Goal: Transaction & Acquisition: Purchase product/service

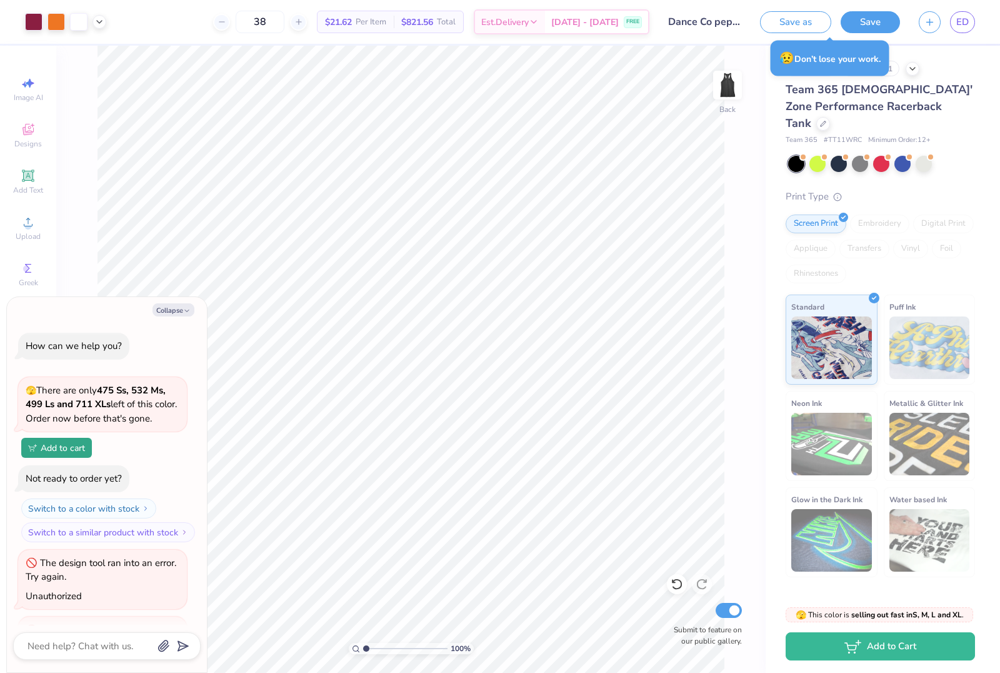
scroll to position [57, 0]
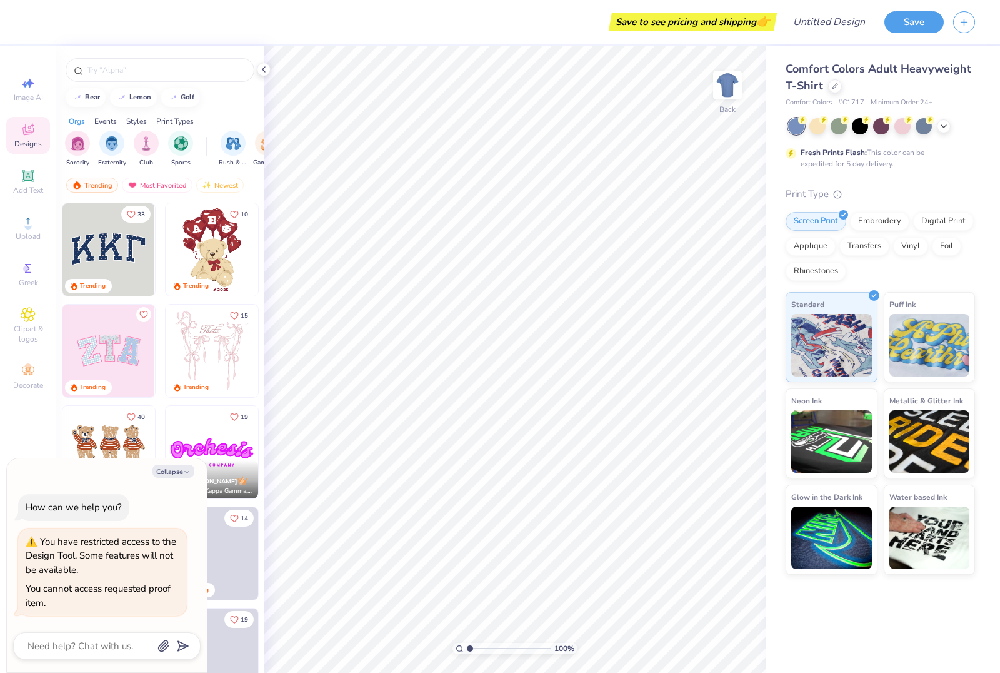
click at [830, 93] on div "Comfort Colors Adult Heavyweight T-Shirt" at bounding box center [880, 78] width 189 height 34
click at [832, 83] on icon at bounding box center [835, 85] width 6 height 6
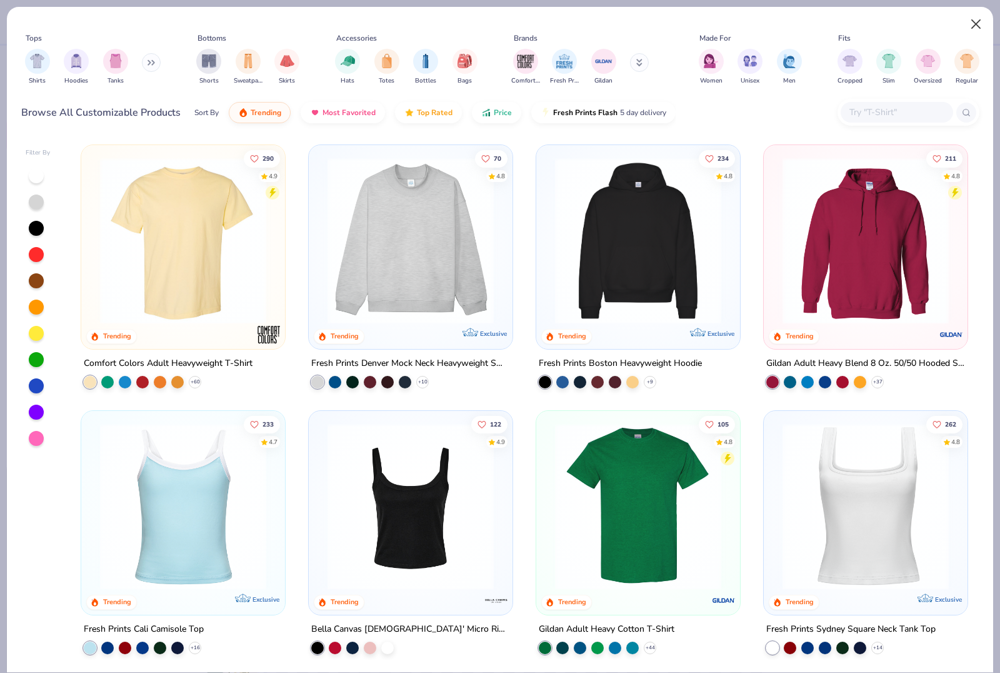
click at [973, 23] on button "Close" at bounding box center [977, 25] width 24 height 24
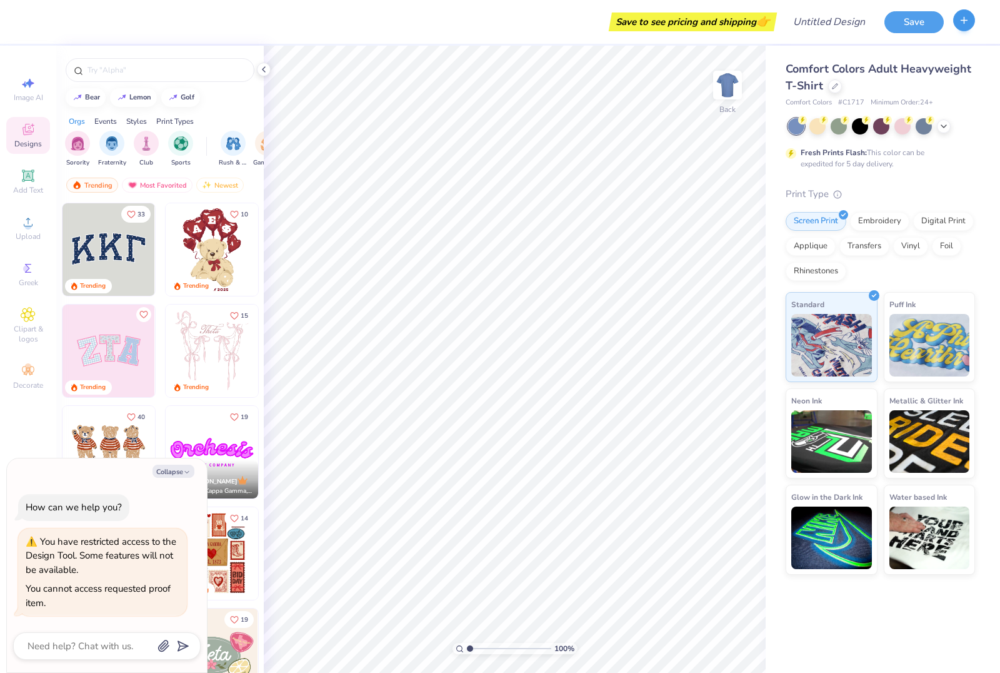
click at [973, 22] on button "button" at bounding box center [965, 20] width 22 height 22
click at [969, 25] on icon "button" at bounding box center [964, 20] width 11 height 11
click at [48, 23] on div "Save to see pricing and shipping 👉" at bounding box center [404, 22] width 740 height 44
click at [954, 10] on div "Save" at bounding box center [943, 22] width 116 height 44
click at [953, 10] on div "Save" at bounding box center [943, 22] width 116 height 44
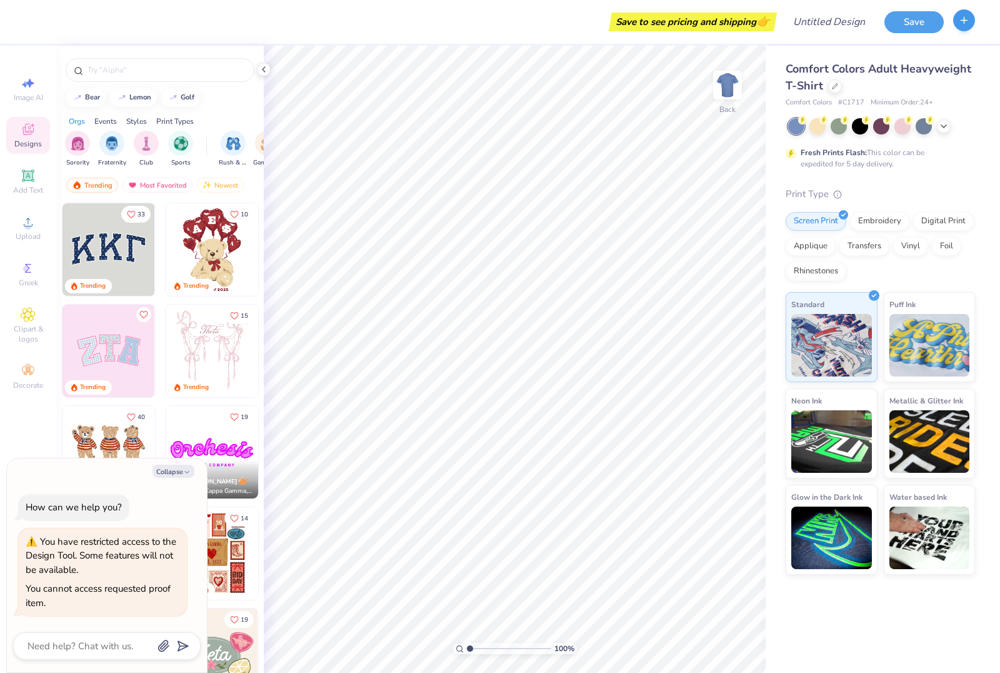
click at [965, 31] on button "button" at bounding box center [965, 20] width 22 height 22
click at [967, 33] on div at bounding box center [965, 22] width 22 height 22
click at [969, 21] on icon "button" at bounding box center [964, 20] width 11 height 11
click at [475, 37] on div "Save to see pricing and shipping 👉" at bounding box center [404, 22] width 740 height 44
click at [254, 72] on div at bounding box center [160, 67] width 208 height 43
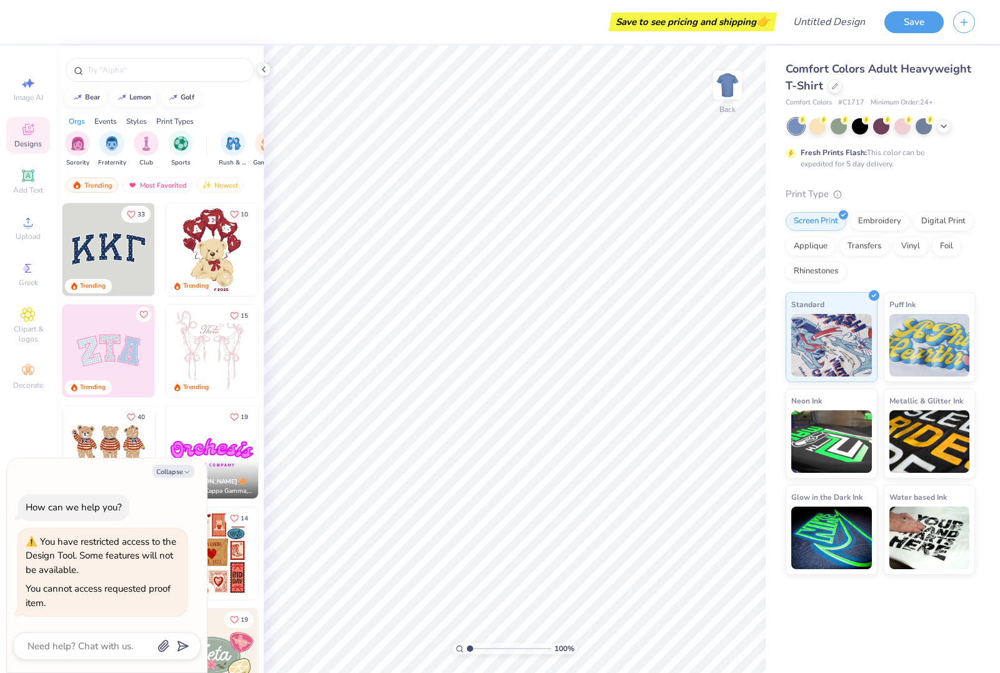
click at [254, 72] on div at bounding box center [160, 67] width 208 height 43
click at [959, 36] on div "Save" at bounding box center [943, 22] width 116 height 44
click at [955, 26] on button "button" at bounding box center [965, 20] width 22 height 22
click at [925, 21] on button "Save" at bounding box center [914, 20] width 59 height 22
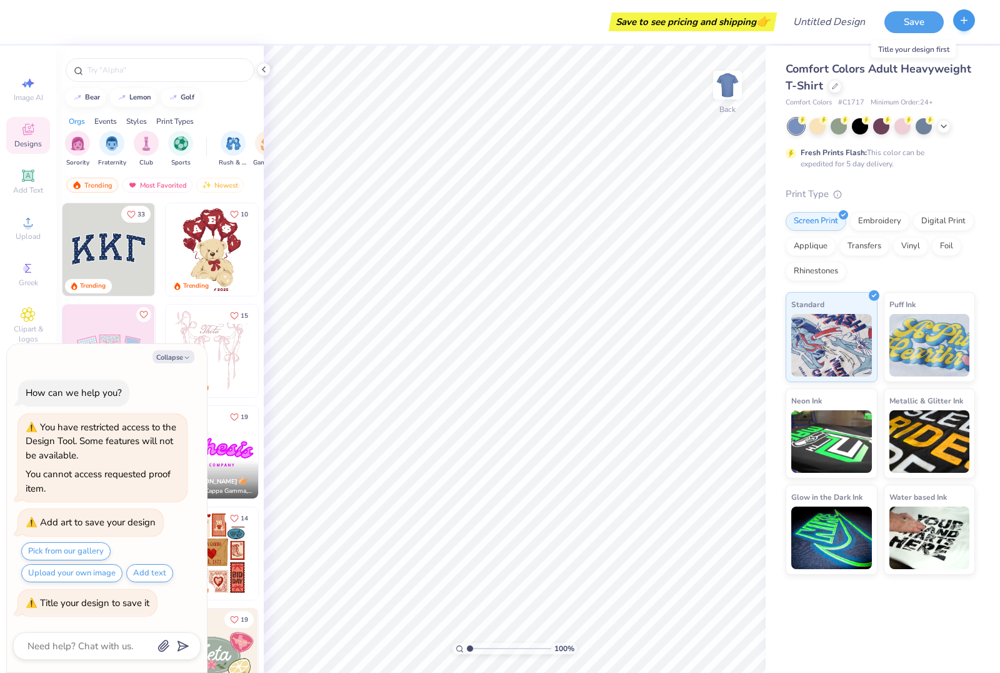
click at [966, 24] on icon "button" at bounding box center [964, 20] width 11 height 11
click at [174, 360] on button "Collapse" at bounding box center [174, 356] width 42 height 13
type textarea "x"
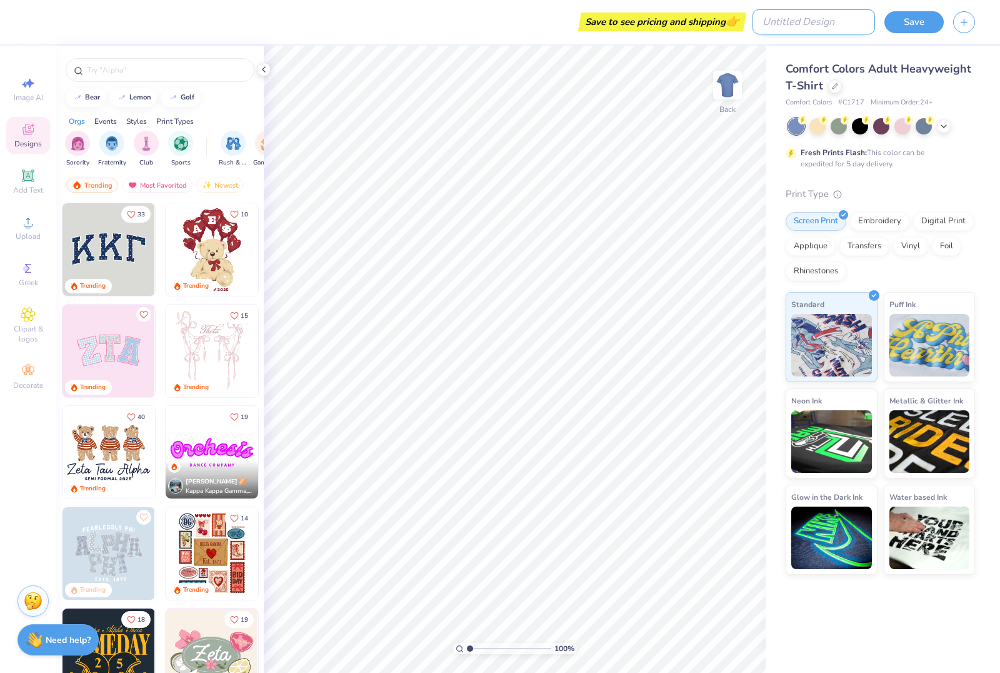
click at [827, 24] on input "Design Title" at bounding box center [814, 21] width 123 height 25
click at [417, 24] on div "Save to see pricing and shipping 👉" at bounding box center [404, 22] width 740 height 44
click at [837, 86] on icon at bounding box center [835, 85] width 6 height 6
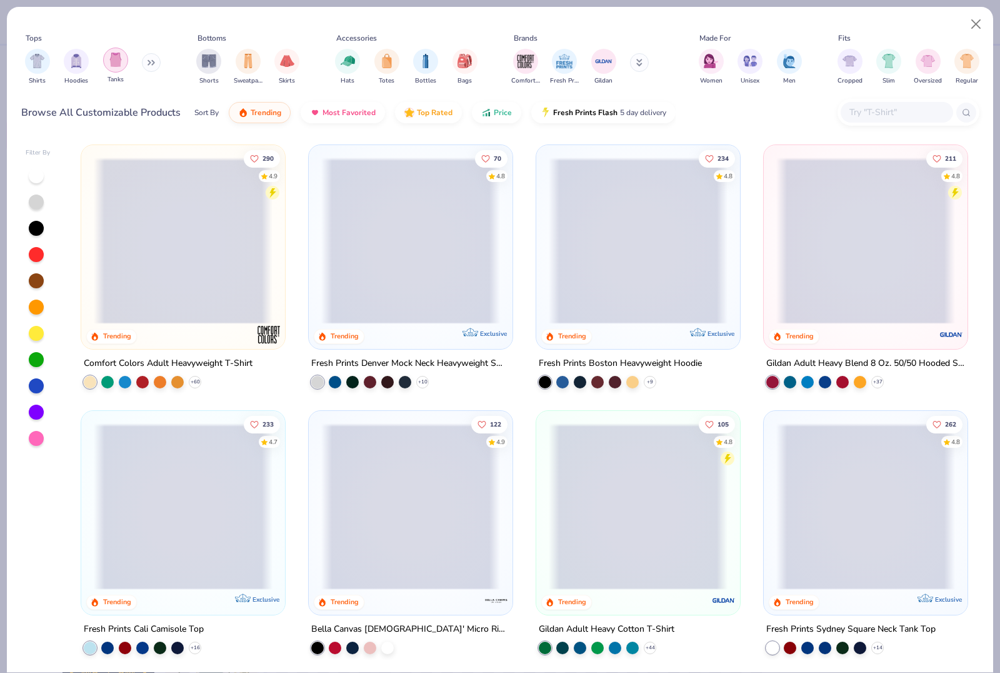
click at [114, 66] on img "filter for Tanks" at bounding box center [116, 60] width 14 height 14
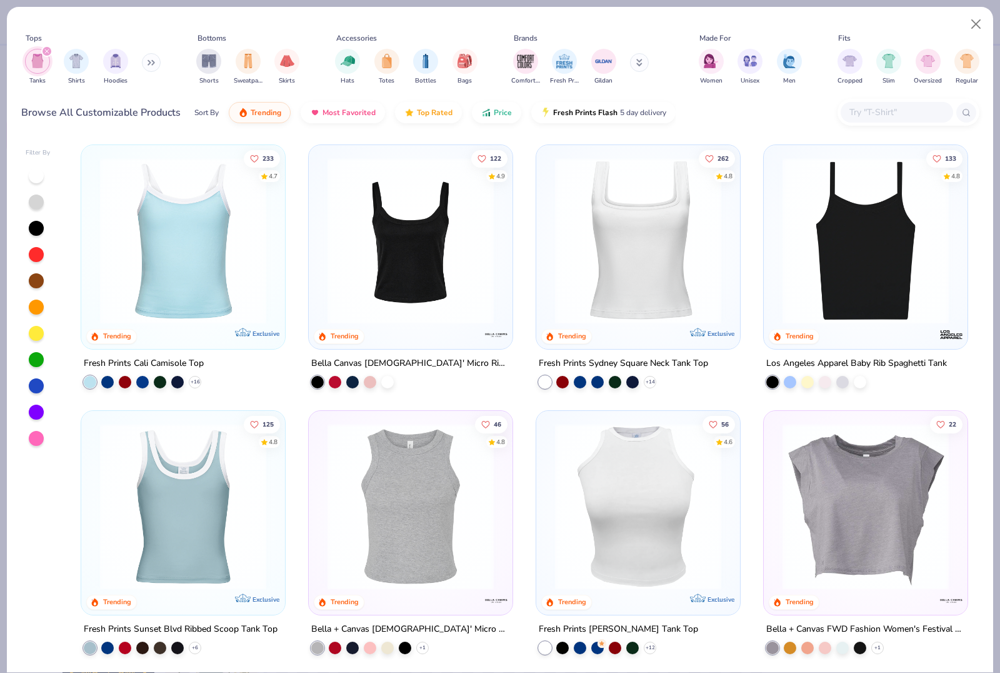
click at [884, 310] on img at bounding box center [866, 241] width 179 height 166
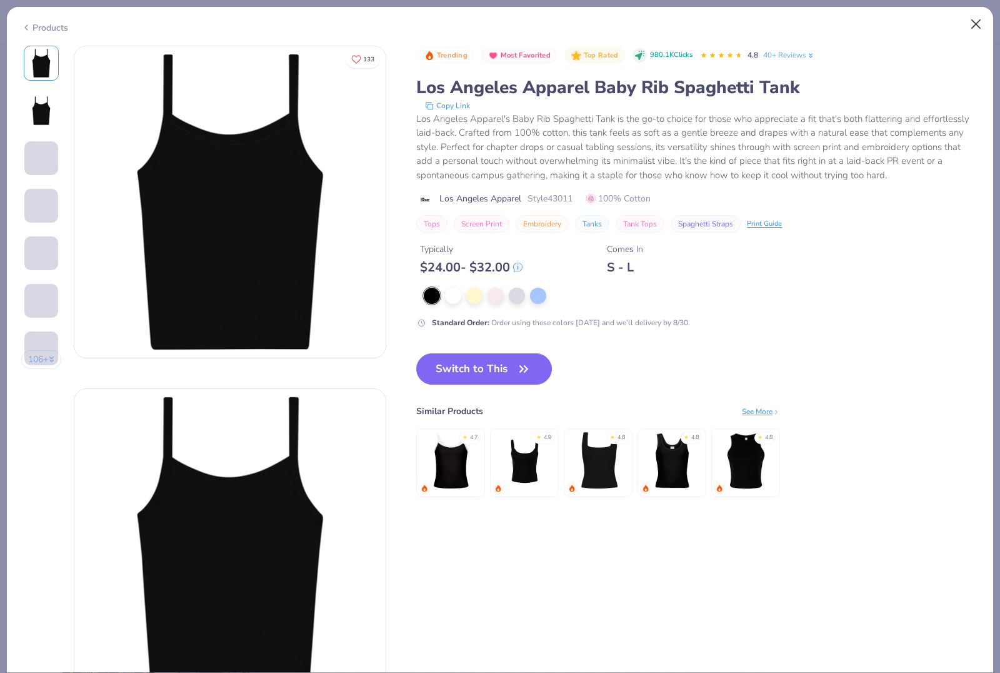
click at [979, 22] on button "Close" at bounding box center [977, 25] width 24 height 24
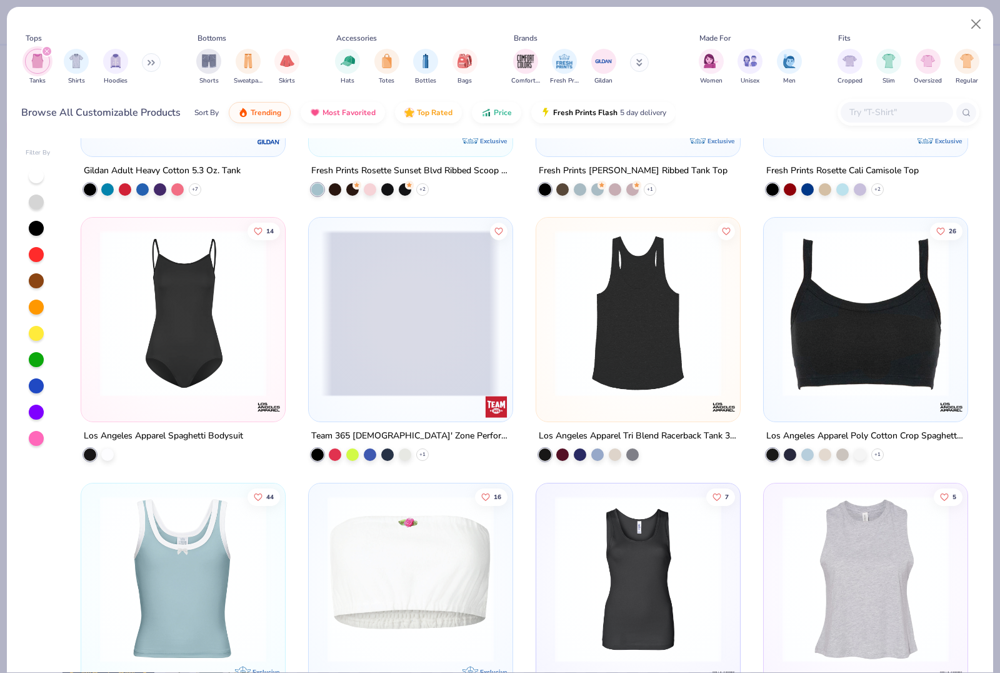
scroll to position [1787, 0]
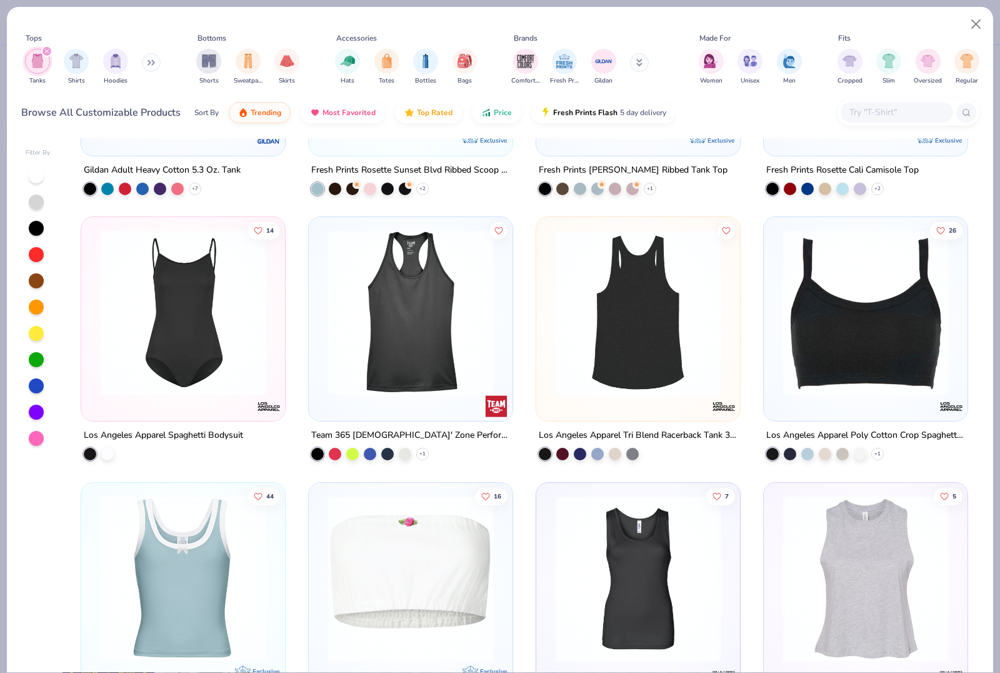
click at [696, 296] on img at bounding box center [638, 312] width 179 height 166
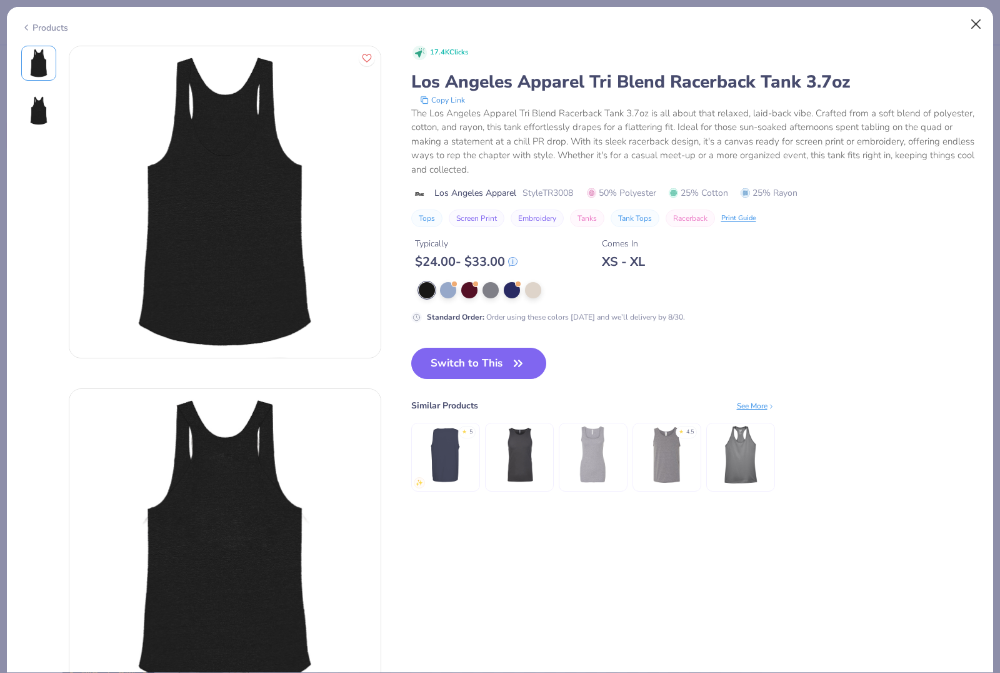
click at [979, 21] on button "Close" at bounding box center [977, 25] width 24 height 24
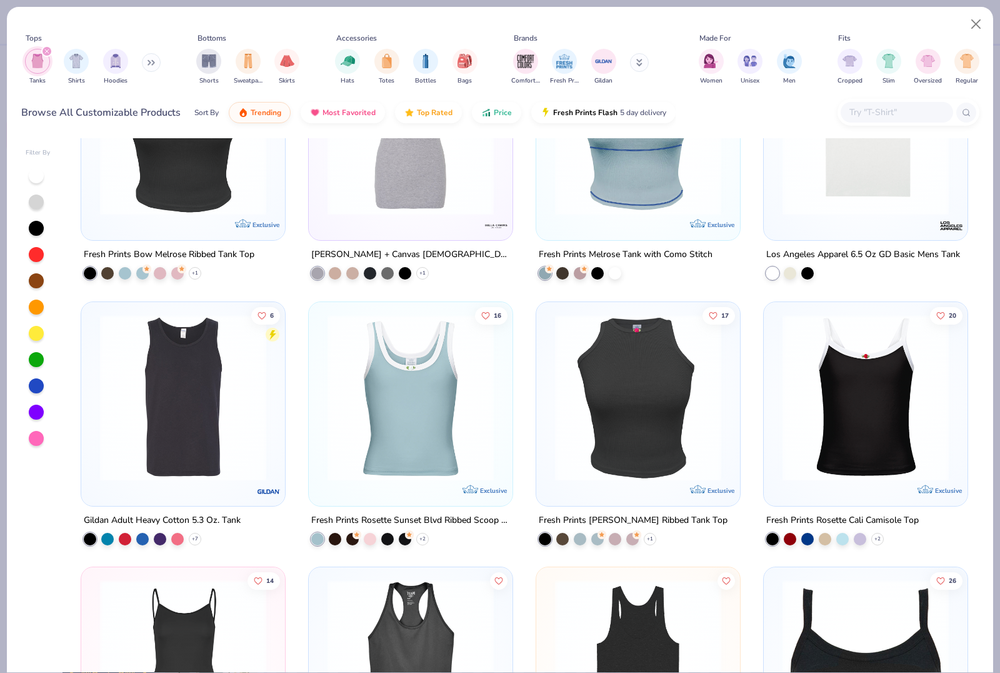
scroll to position [1422, 0]
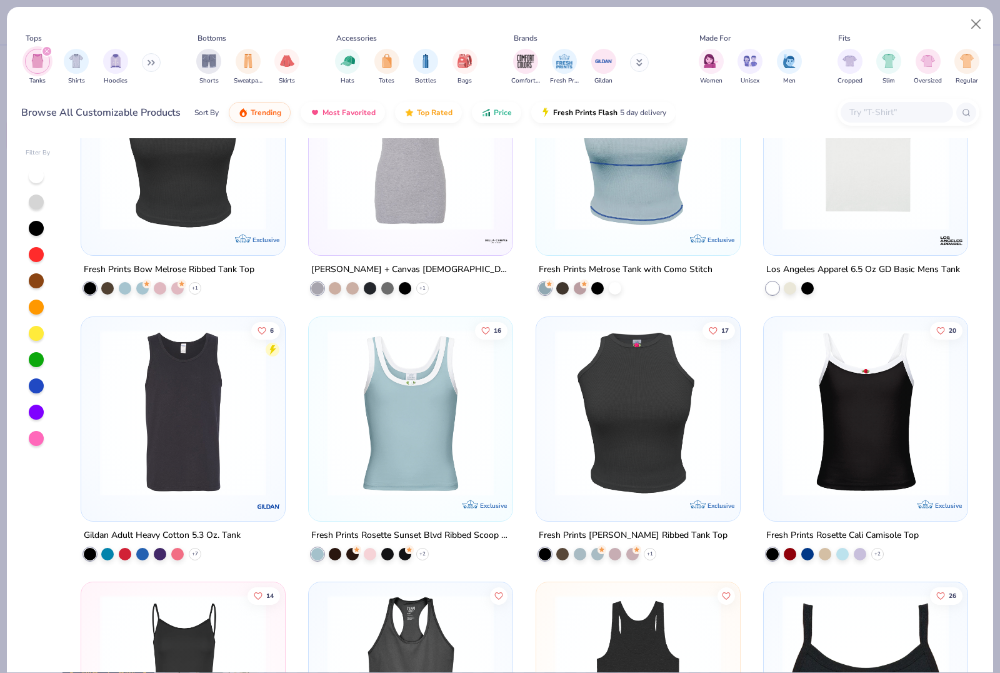
click at [655, 431] on img at bounding box center [638, 412] width 179 height 166
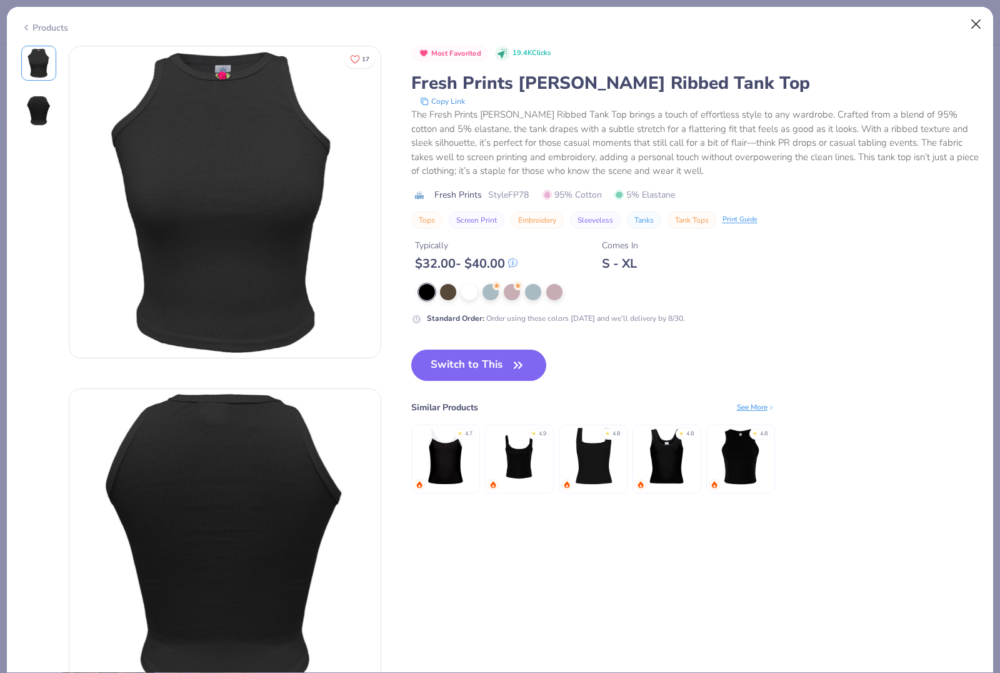
click at [980, 23] on button "Close" at bounding box center [977, 25] width 24 height 24
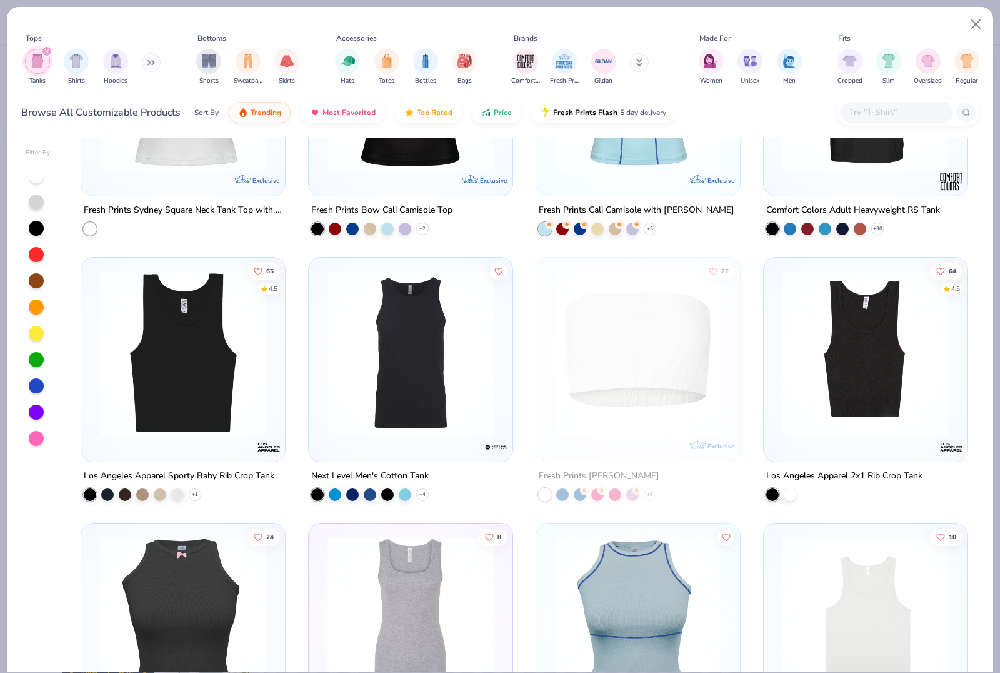
scroll to position [1030, 0]
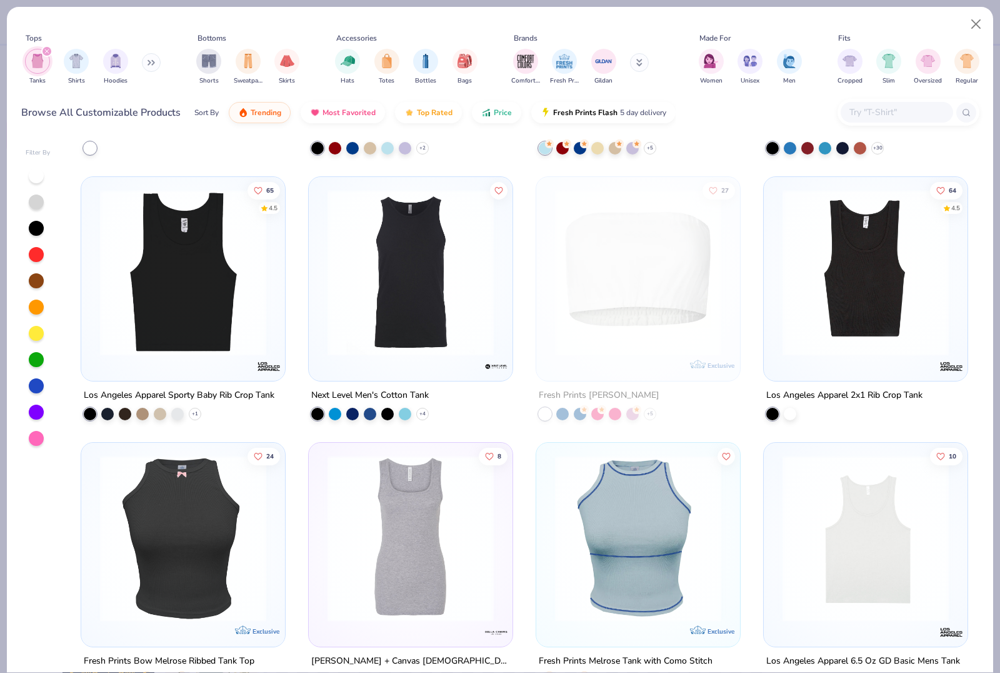
click at [221, 291] on img at bounding box center [183, 272] width 179 height 166
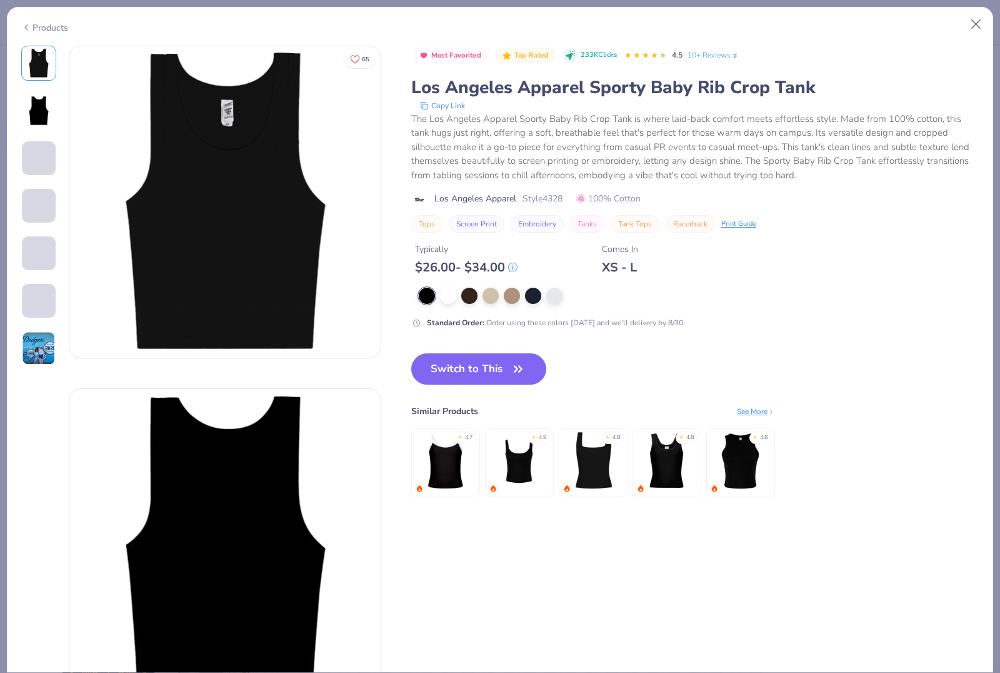
click at [43, 356] on img at bounding box center [39, 348] width 34 height 34
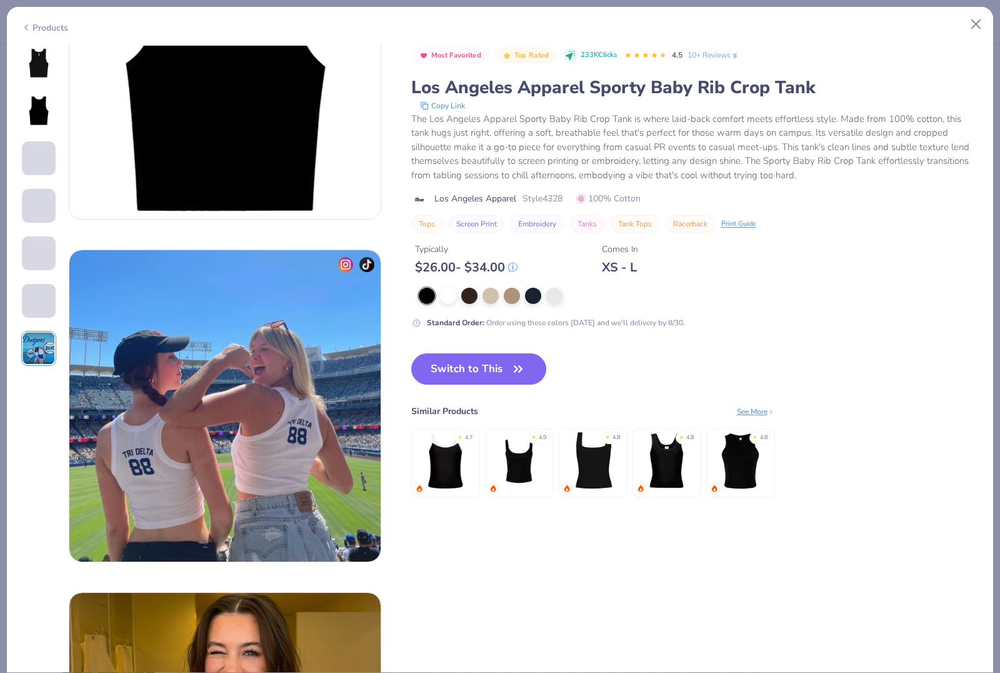
scroll to position [2056, 0]
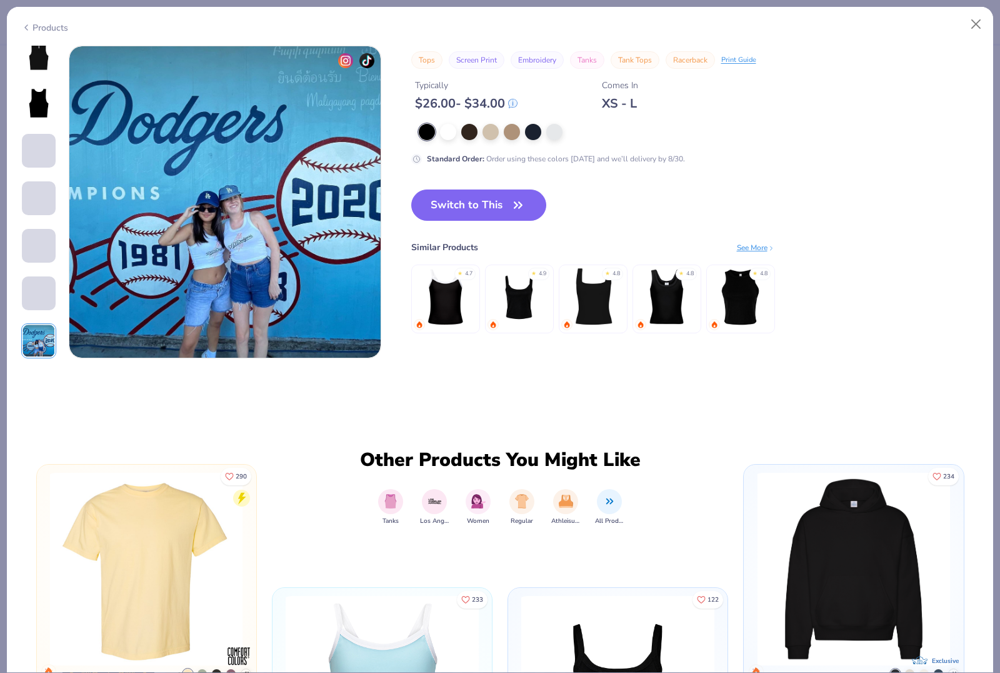
click at [38, 263] on div at bounding box center [38, 245] width 35 height 35
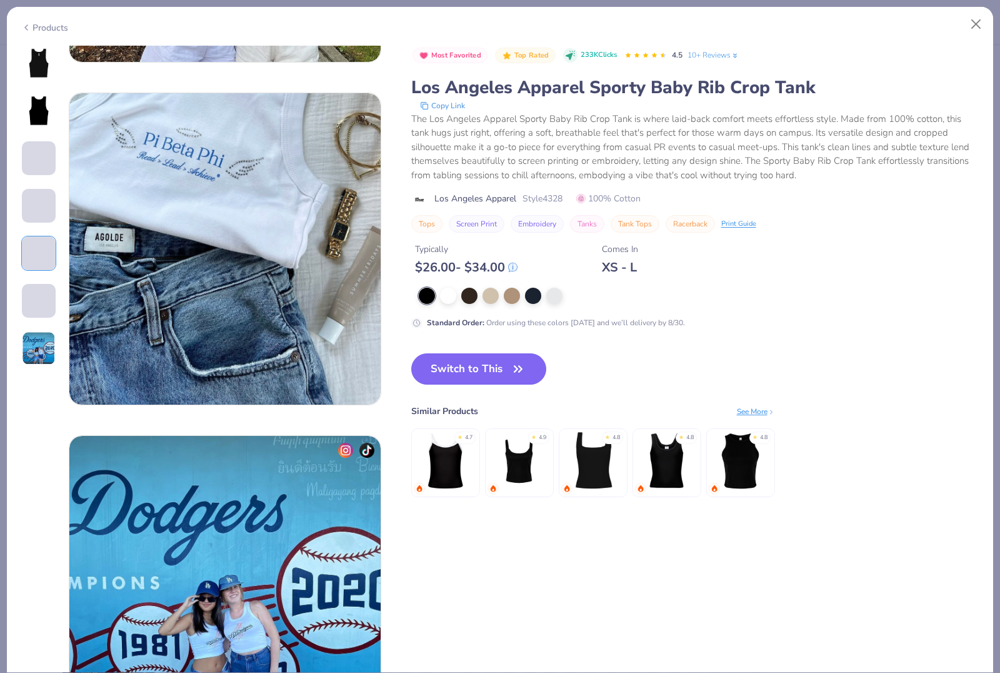
scroll to position [1371, 0]
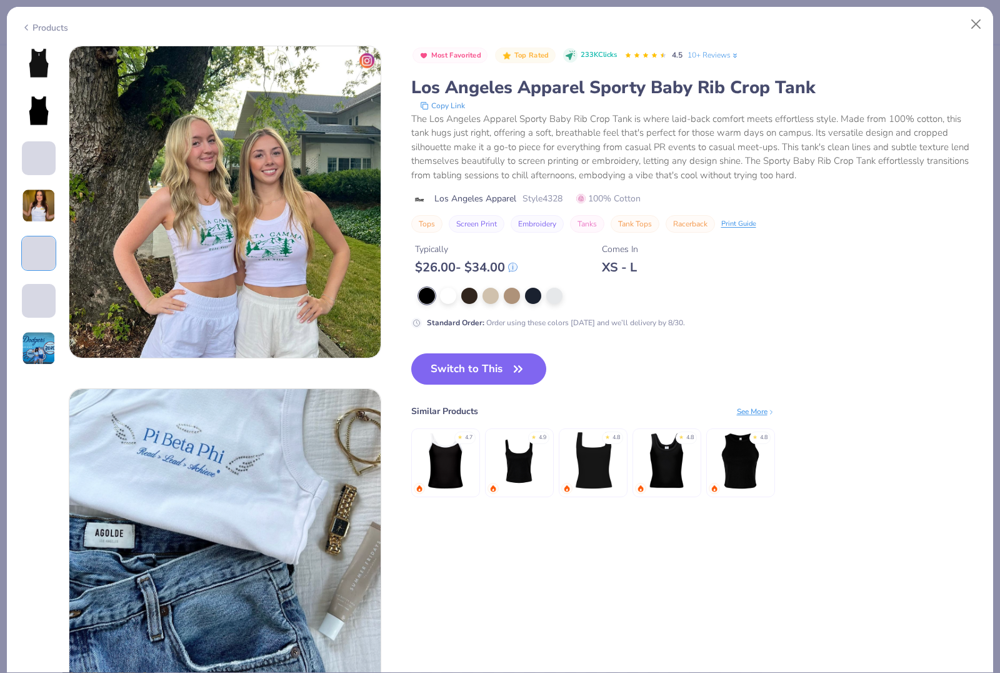
click at [48, 77] on img at bounding box center [39, 63] width 30 height 30
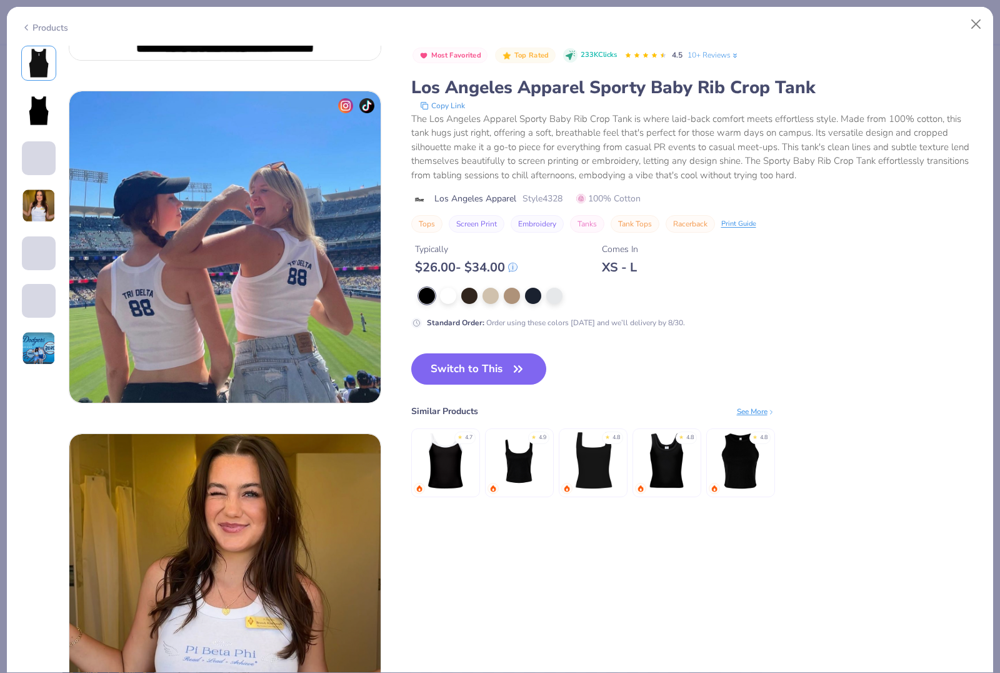
scroll to position [0, 0]
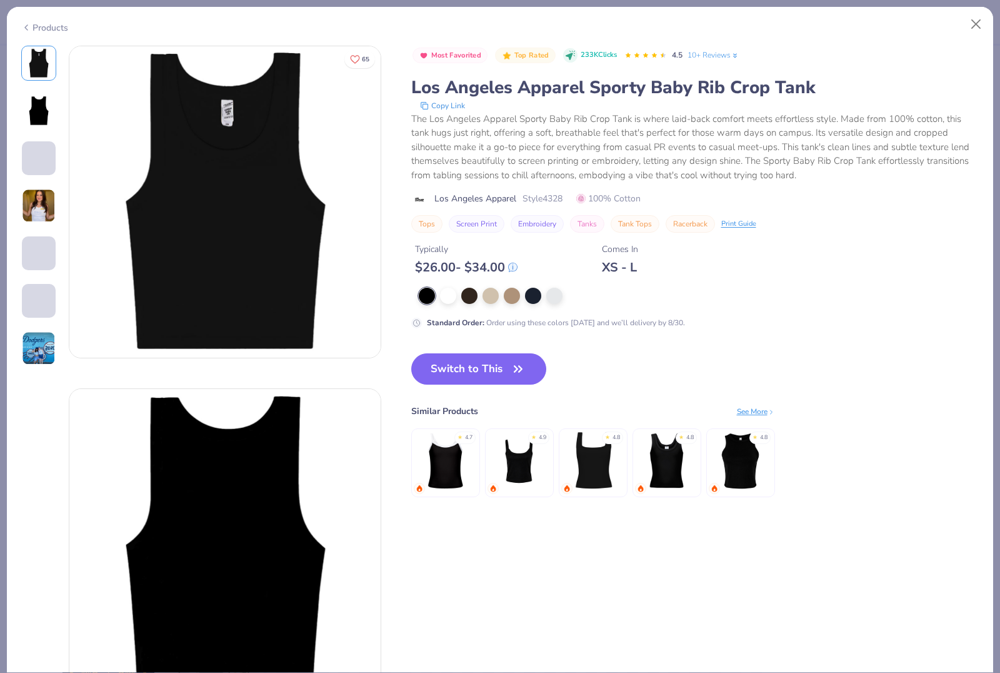
click at [34, 173] on span at bounding box center [39, 158] width 34 height 34
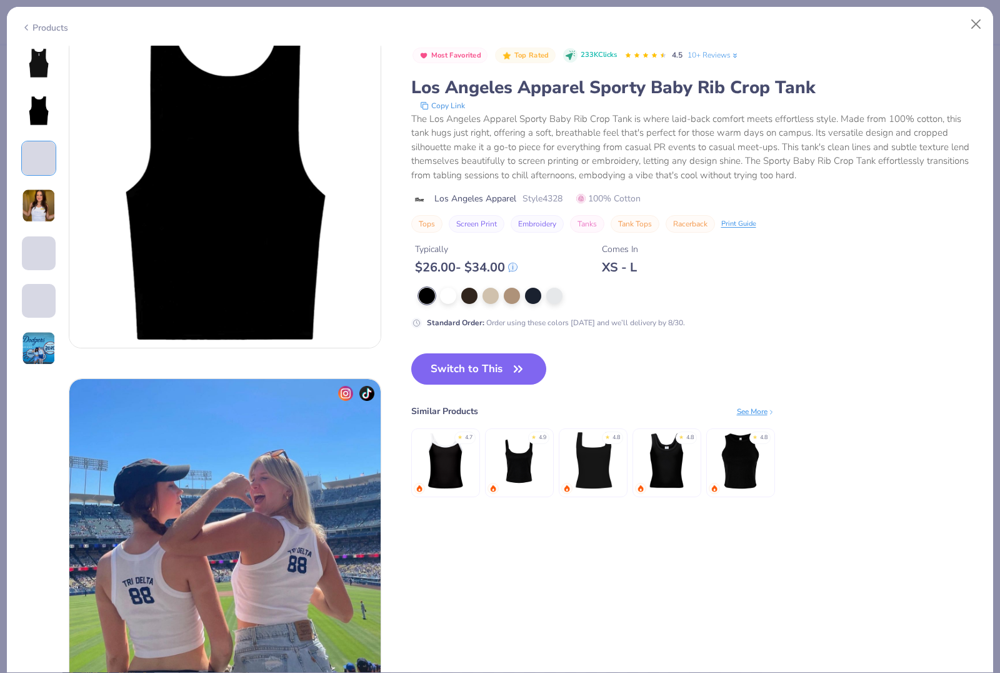
scroll to position [685, 0]
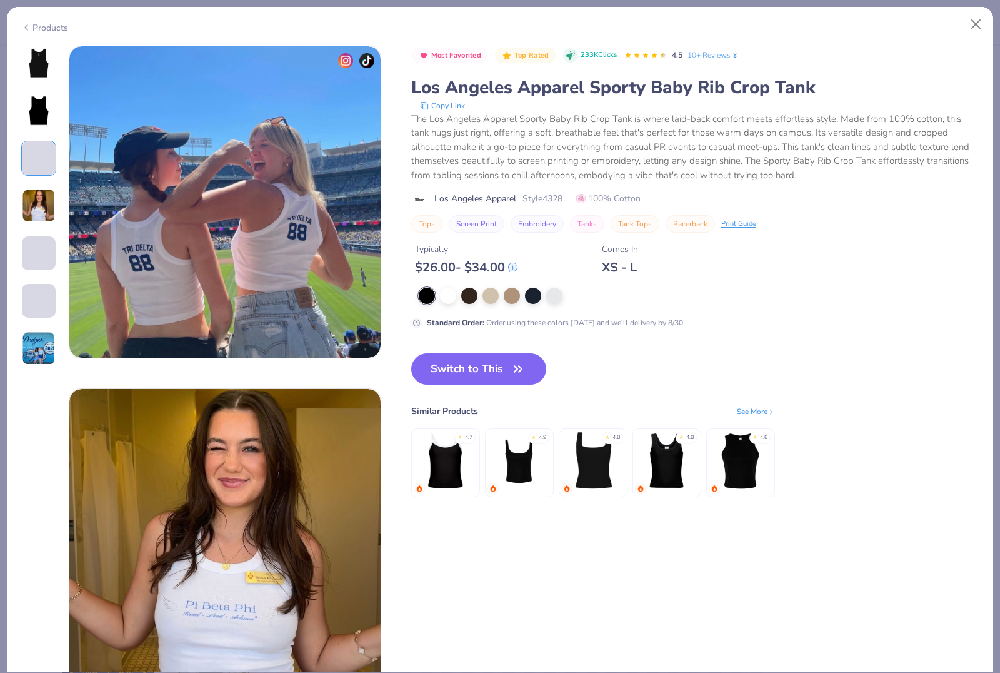
click at [38, 198] on img at bounding box center [39, 206] width 34 height 34
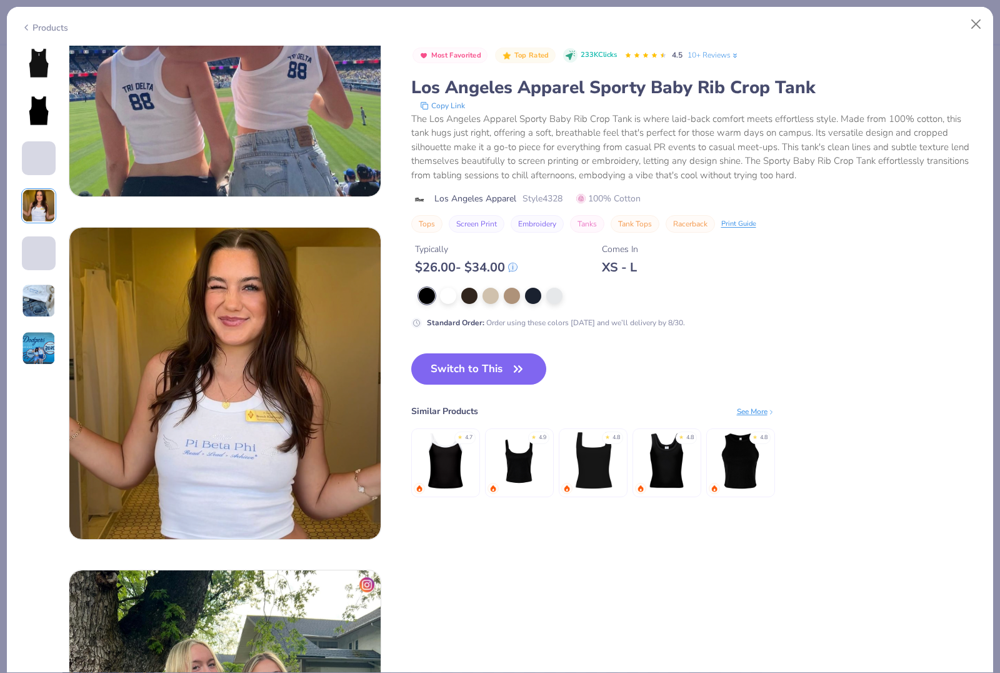
click at [40, 63] on img at bounding box center [39, 63] width 30 height 30
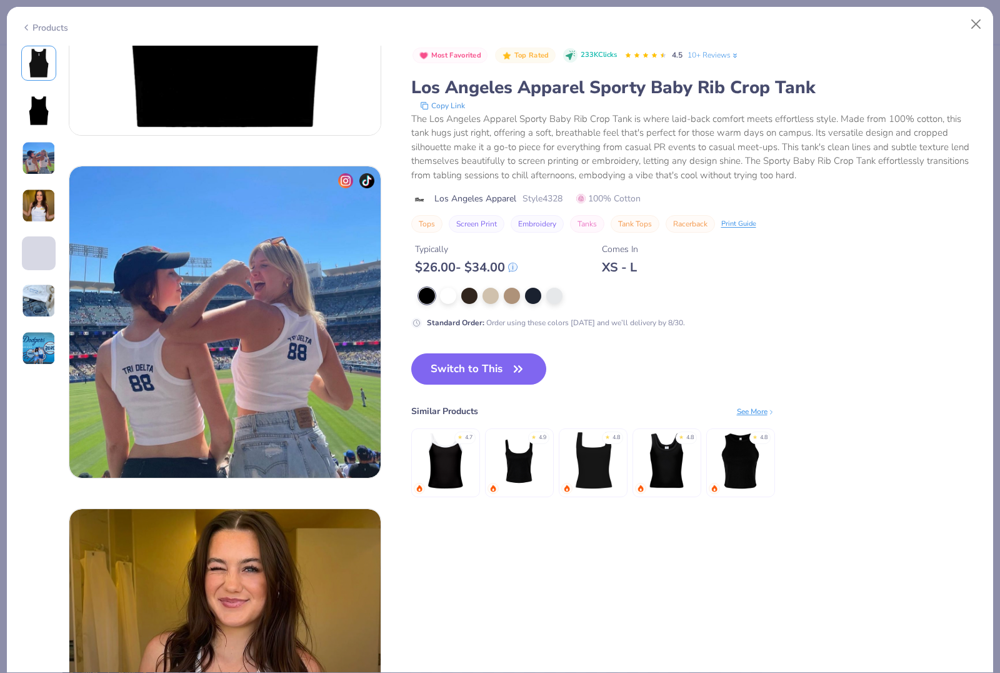
scroll to position [0, 0]
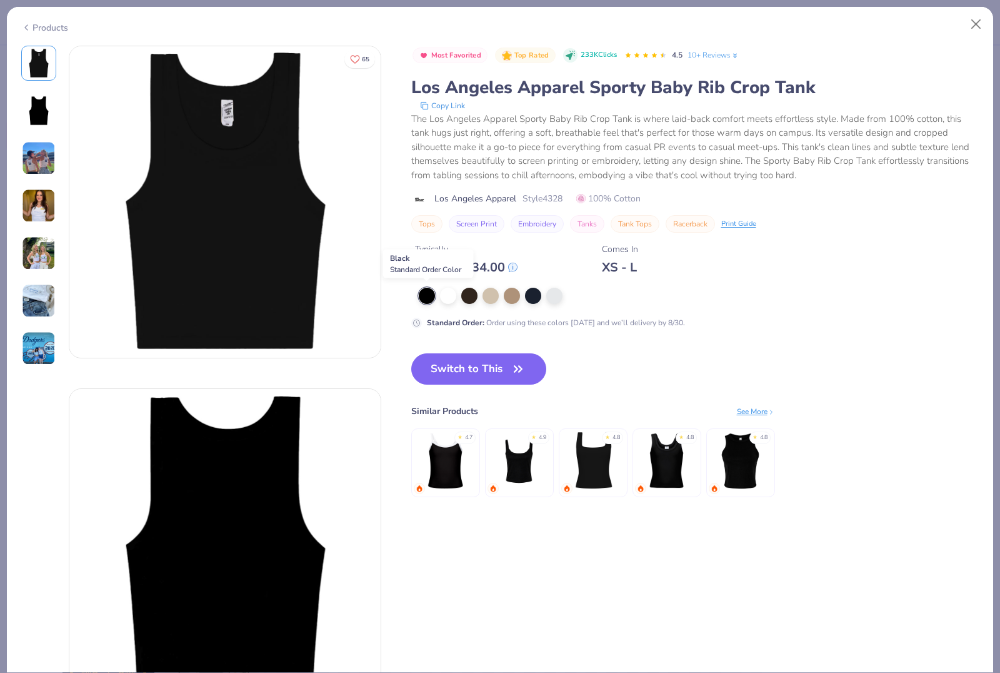
click at [429, 293] on div at bounding box center [427, 296] width 16 height 16
click at [456, 370] on button "Switch to This" at bounding box center [479, 368] width 136 height 31
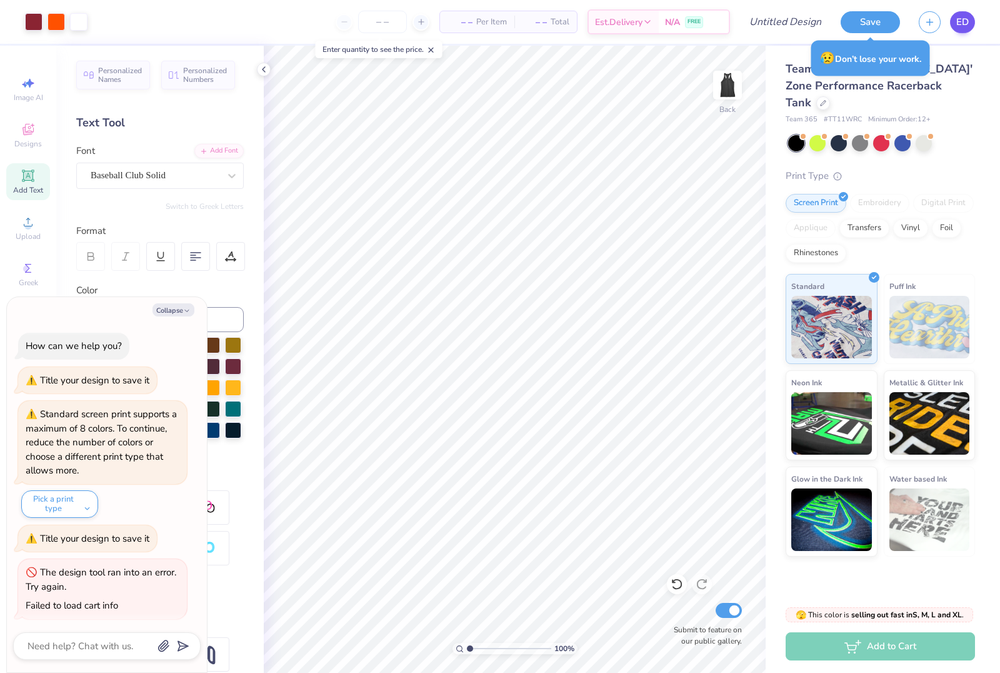
scroll to position [55, 0]
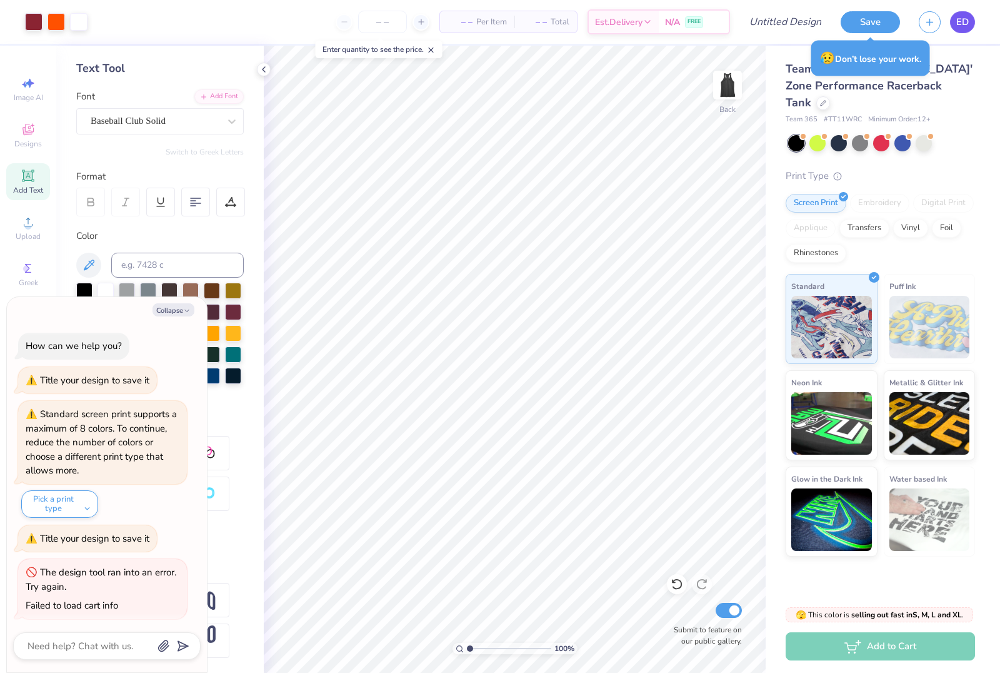
click at [964, 23] on span "ED" at bounding box center [963, 22] width 13 height 14
type textarea "x"
click at [780, 21] on input "Design Title" at bounding box center [770, 21] width 123 height 25
click at [365, 24] on input "number" at bounding box center [382, 22] width 49 height 23
type input "40"
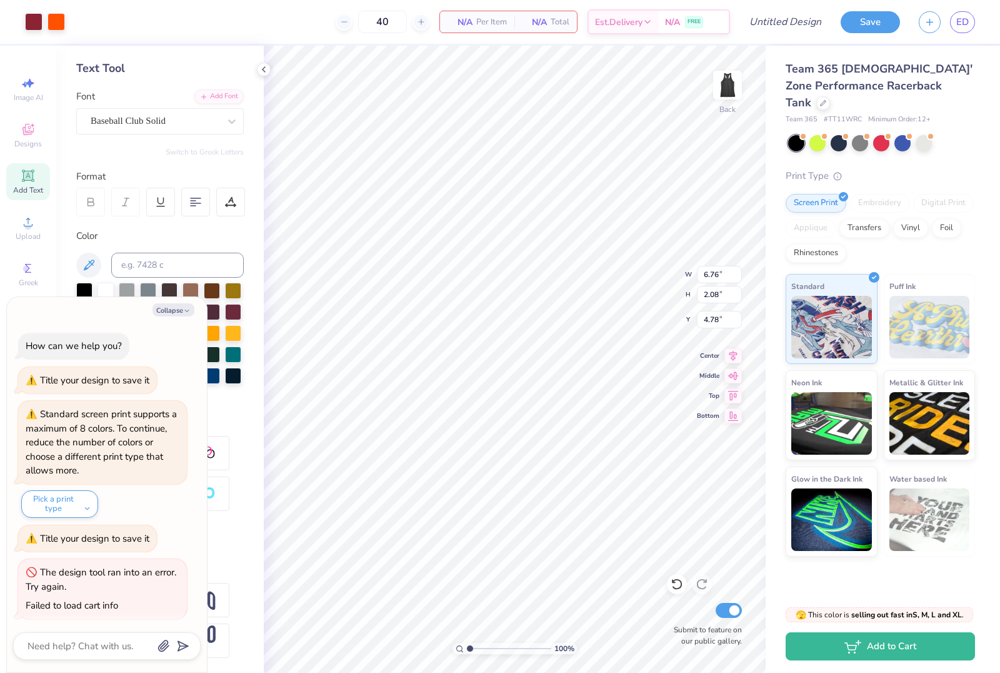
type textarea "x"
type input "3.93"
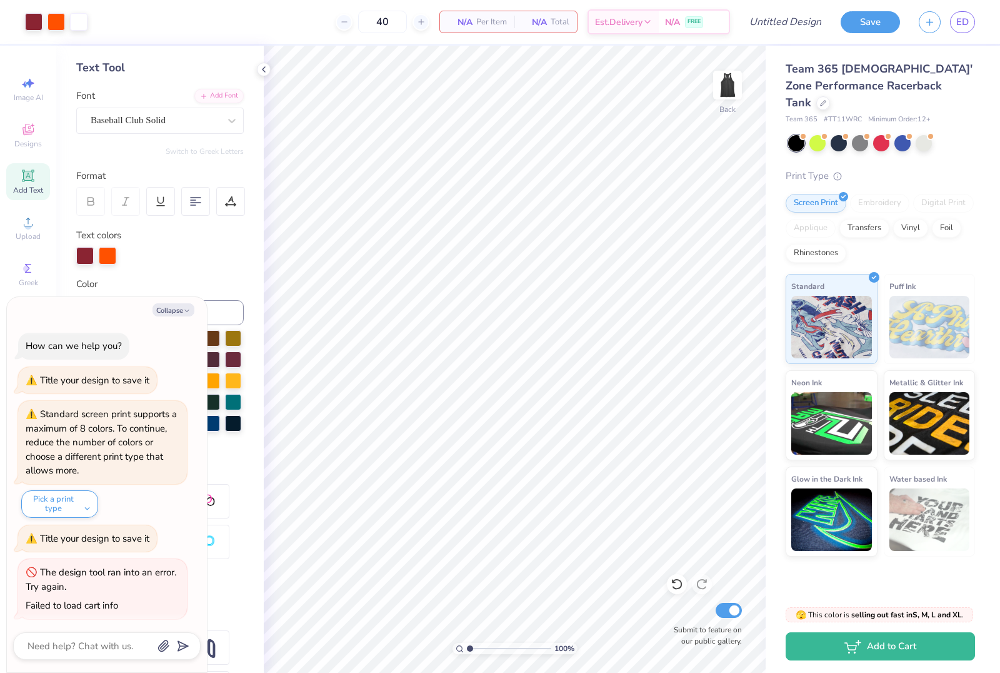
type input "1.31596483847049"
type textarea "x"
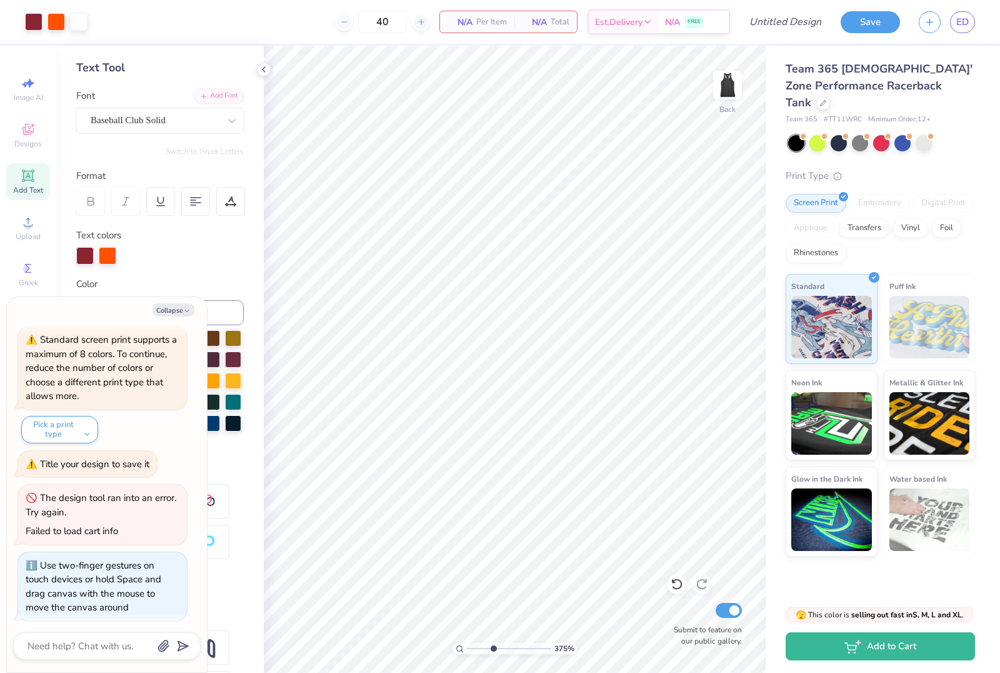
type input "4.01918645665651"
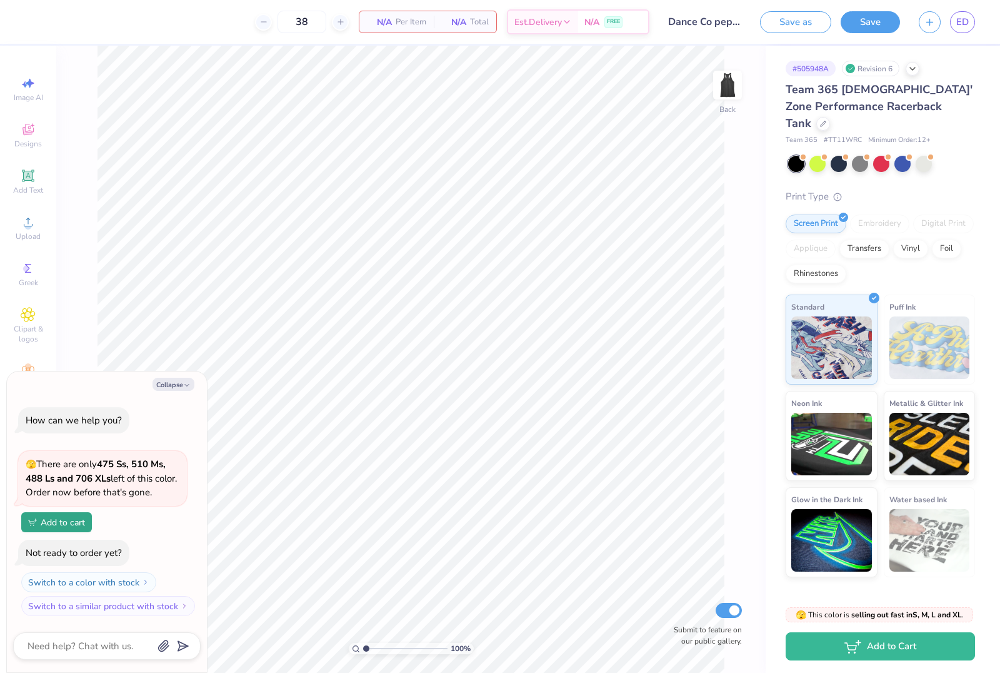
type textarea "x"
click at [299, 24] on line at bounding box center [299, 21] width 0 height 5
type input "40"
type textarea "x"
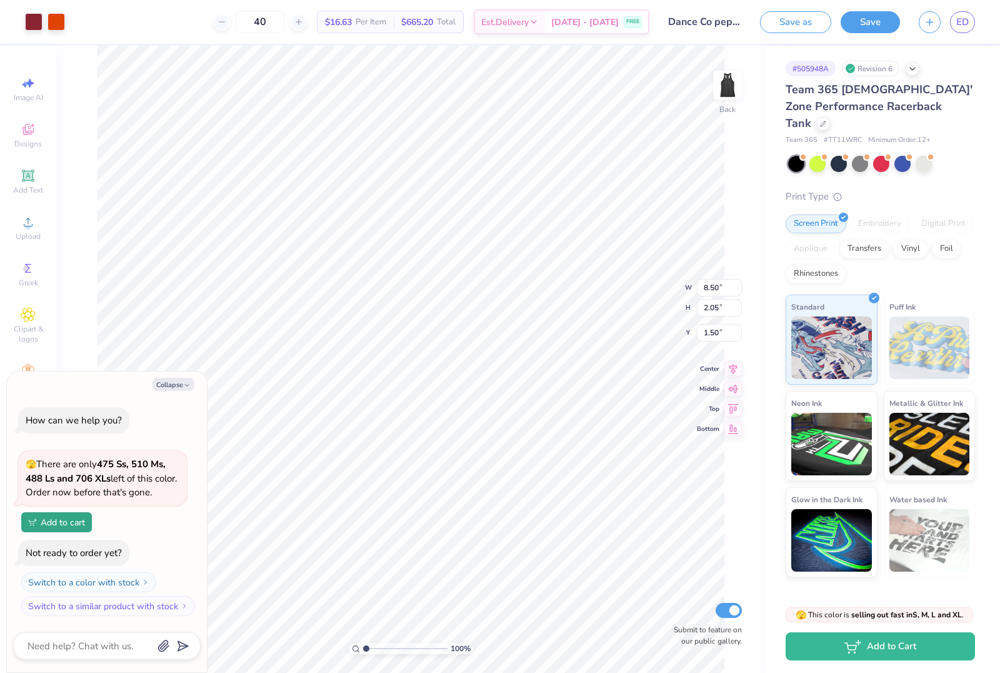
type input "11.28"
type input "2.72"
type textarea "x"
type input "3.06"
click at [182, 390] on button "Collapse" at bounding box center [174, 384] width 42 height 13
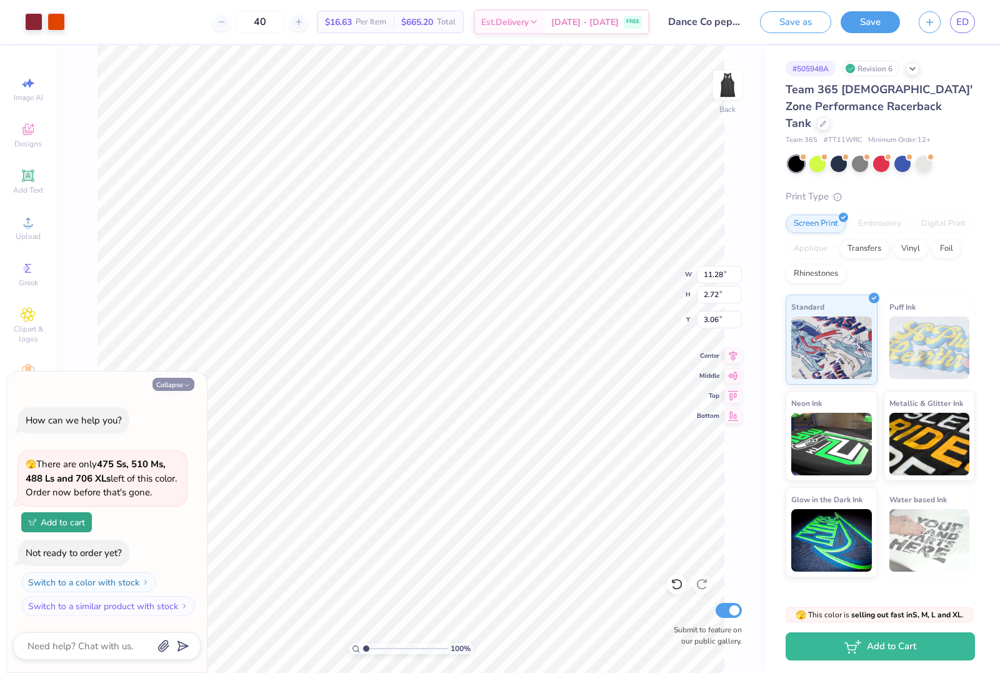
type textarea "x"
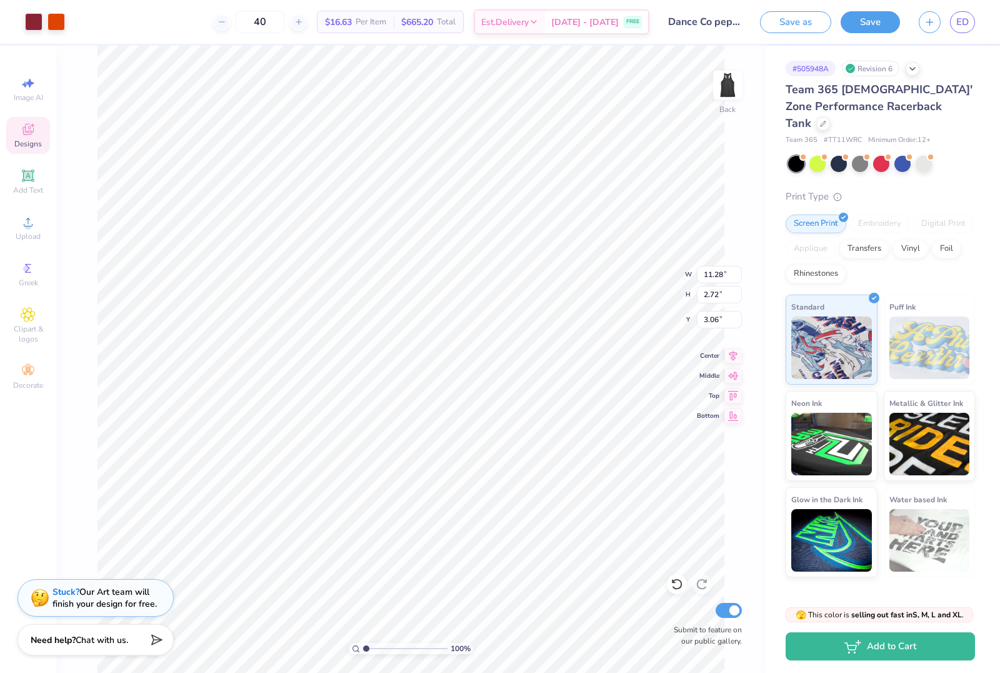
click at [35, 135] on icon at bounding box center [28, 129] width 15 height 15
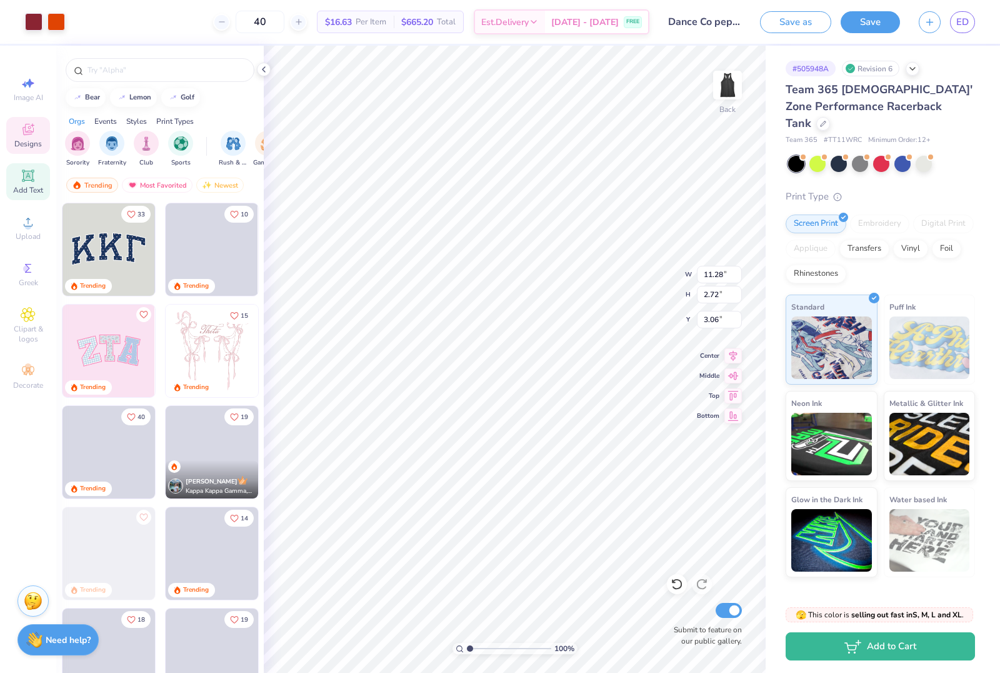
click at [23, 194] on span "Add Text" at bounding box center [28, 190] width 30 height 10
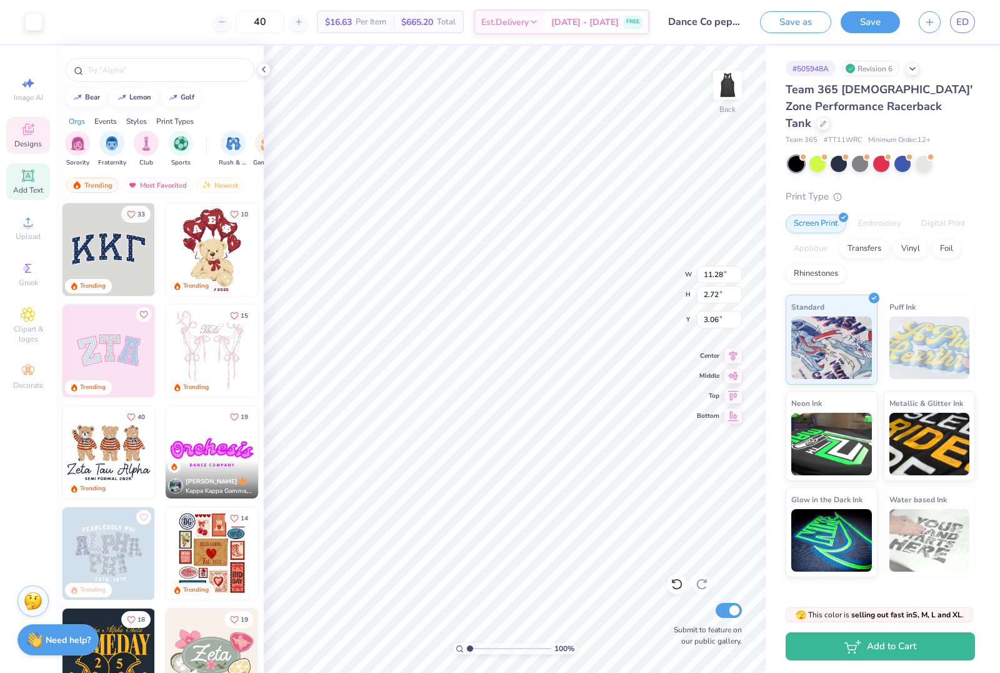
type input "5.44"
type input "1.58"
type input "8.71"
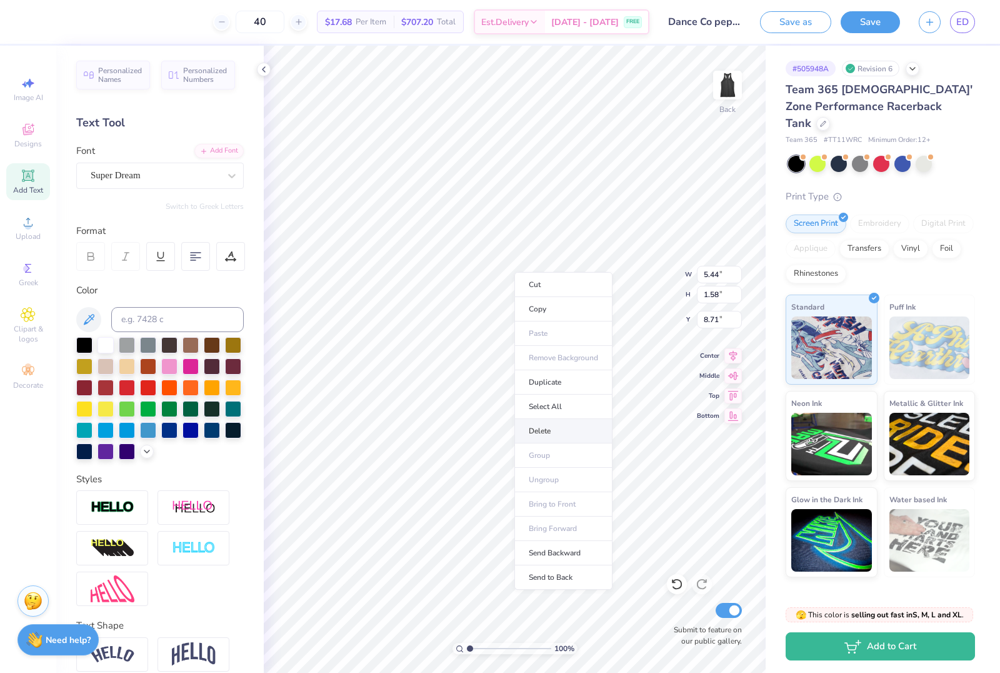
click at [556, 433] on li "Delete" at bounding box center [564, 431] width 98 height 24
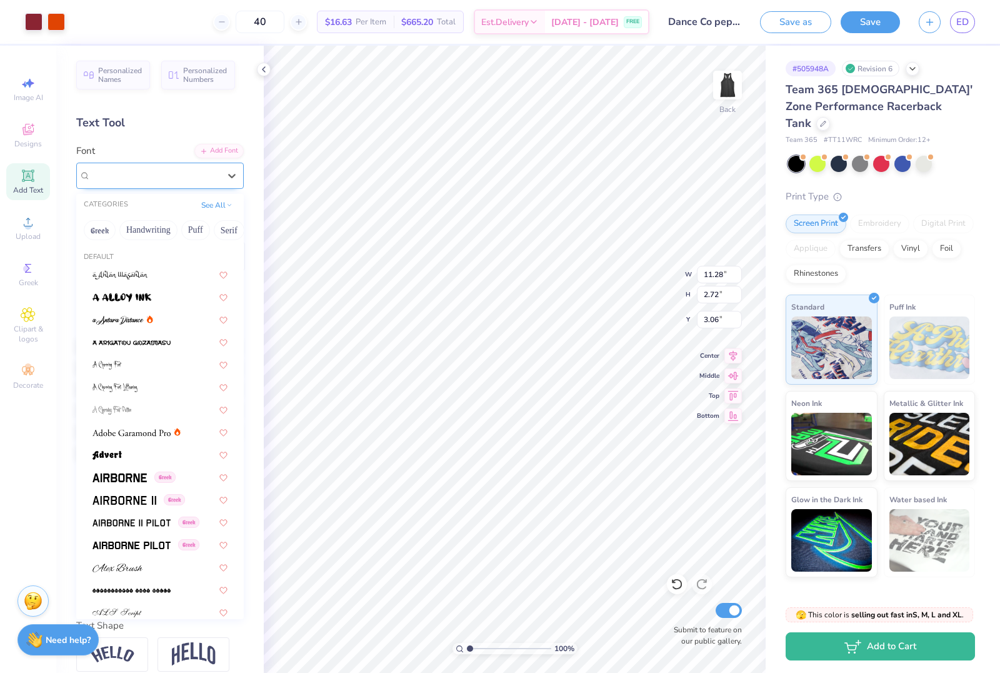
click at [168, 176] on div "Super Dream" at bounding box center [154, 175] width 131 height 19
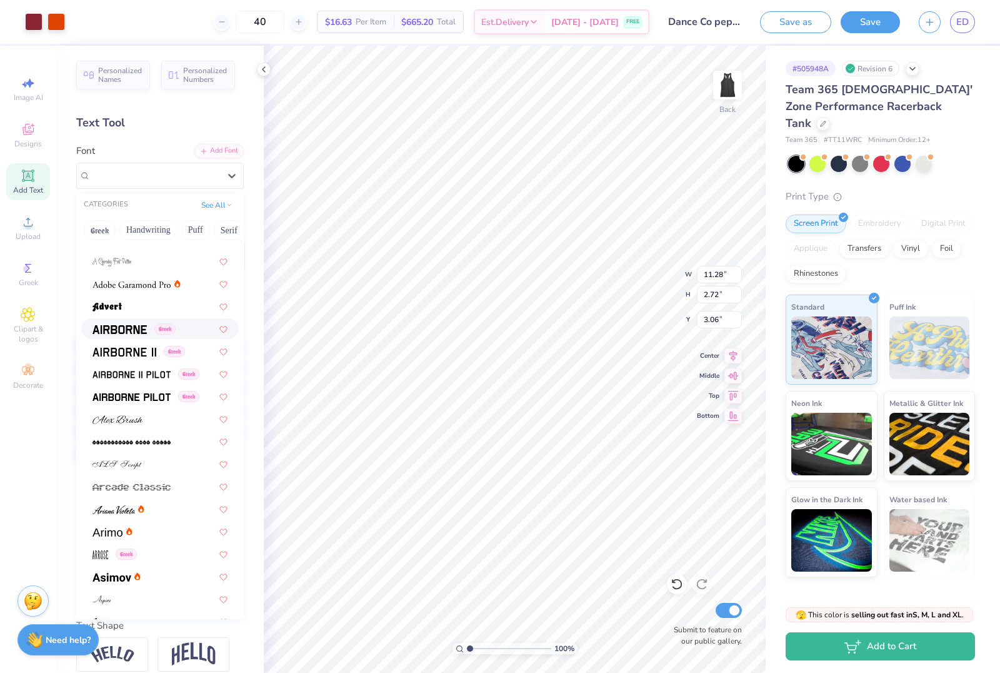
click at [125, 328] on img at bounding box center [120, 329] width 54 height 9
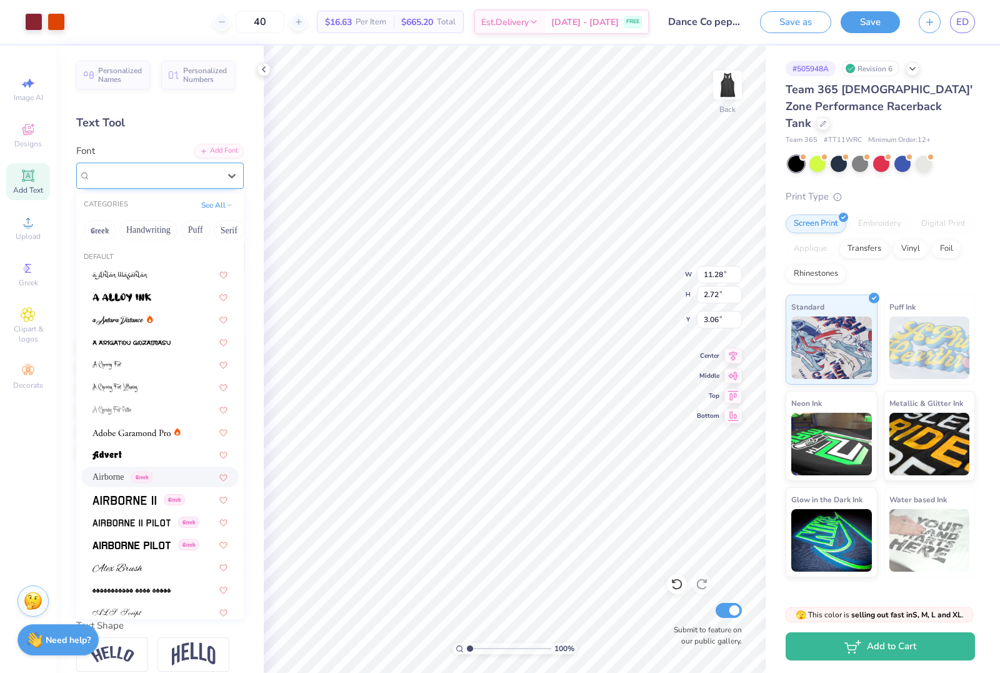
click at [148, 181] on div "Airborne Greek" at bounding box center [154, 175] width 131 height 19
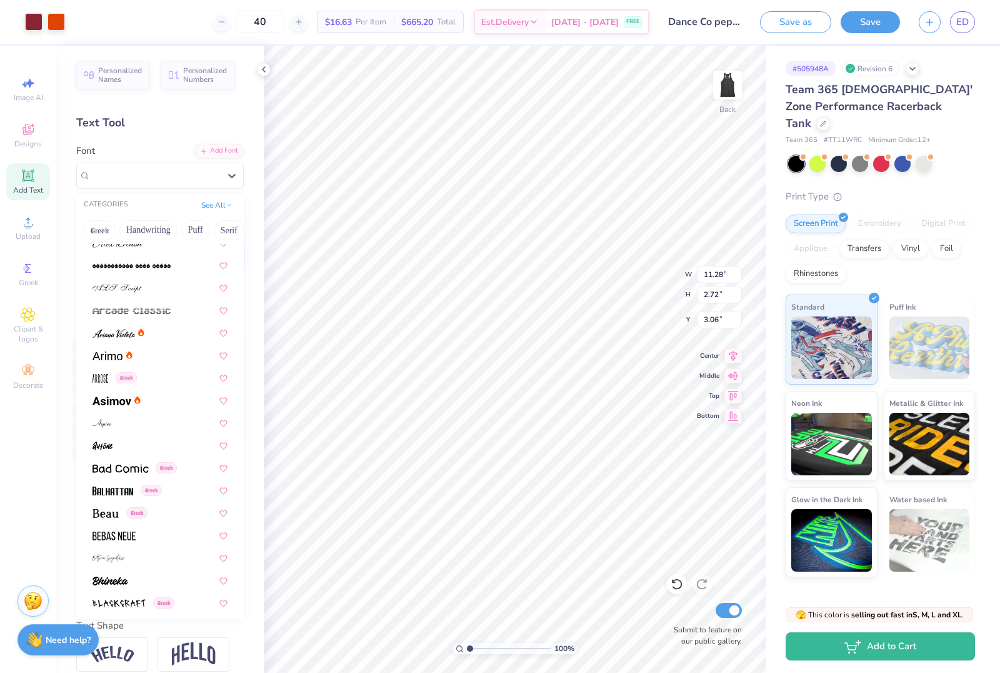
scroll to position [379, 0]
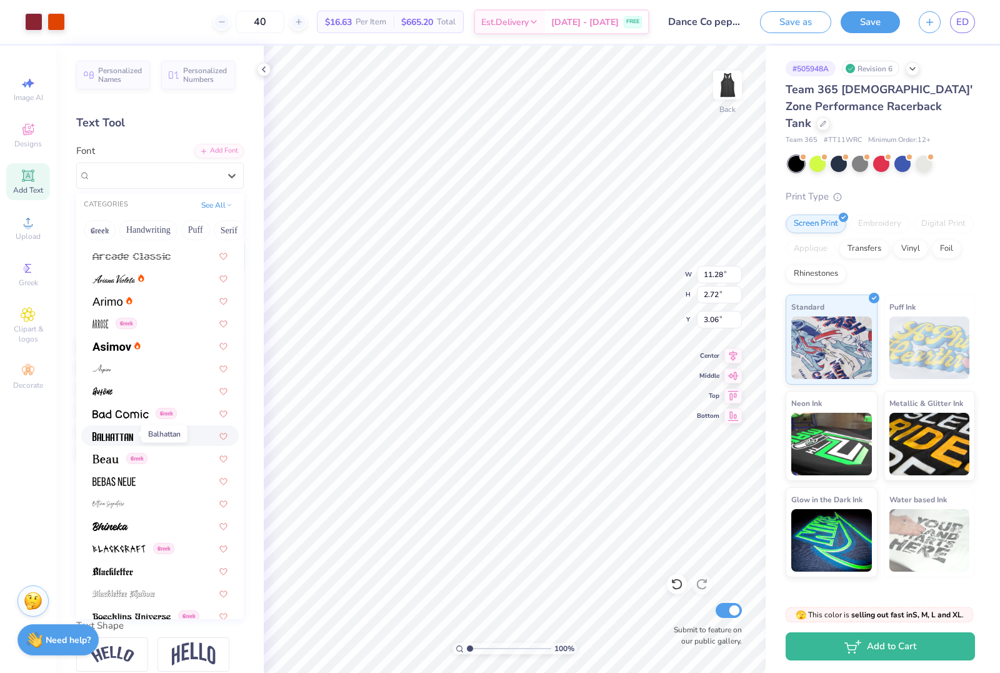
click at [123, 432] on img at bounding box center [113, 436] width 41 height 9
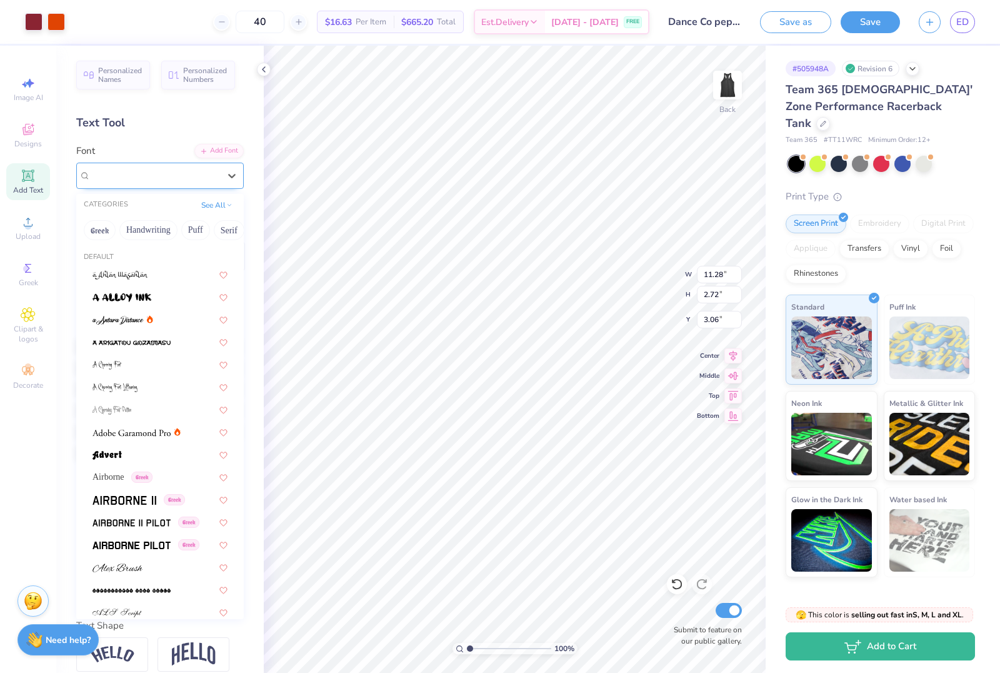
click at [206, 176] on div "Balhattan Greek" at bounding box center [154, 175] width 131 height 19
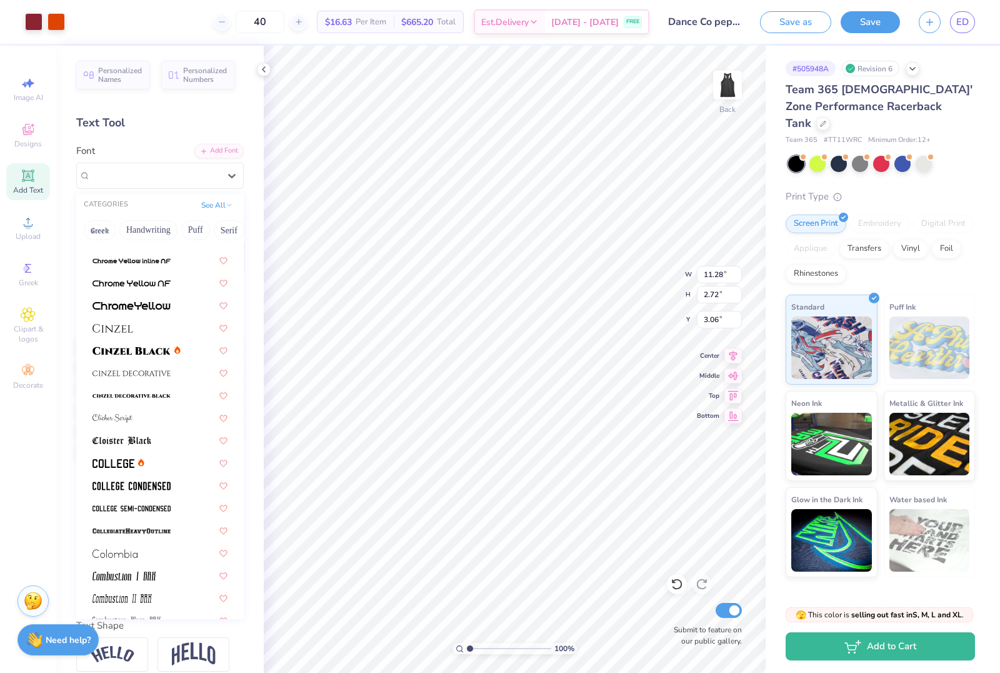
scroll to position [1432, 0]
click at [162, 370] on img at bounding box center [132, 374] width 78 height 9
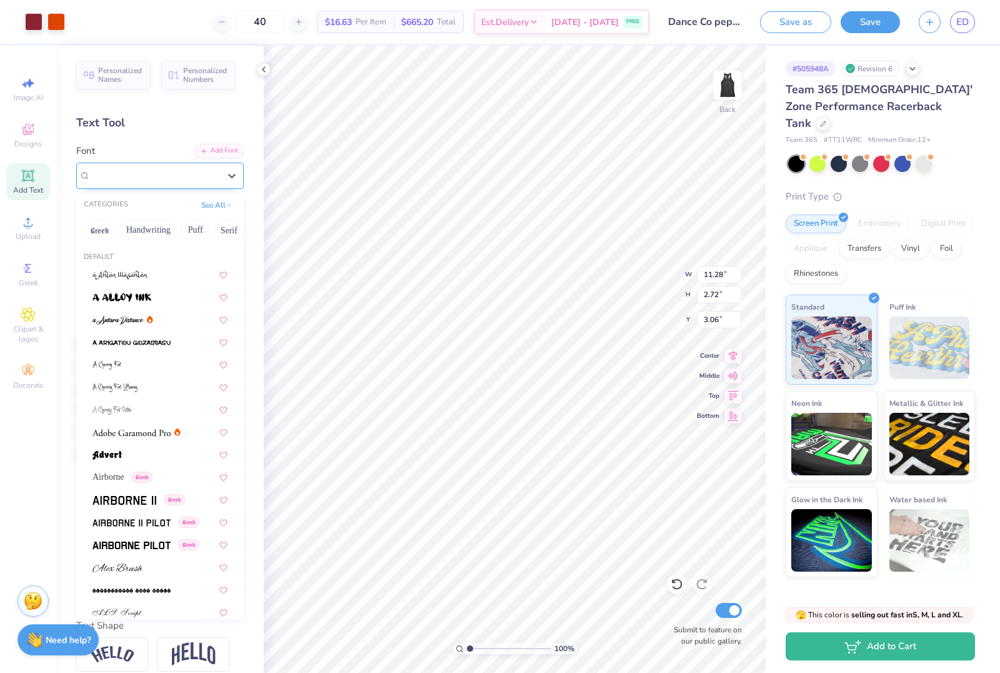
click at [188, 173] on div at bounding box center [154, 175] width 131 height 19
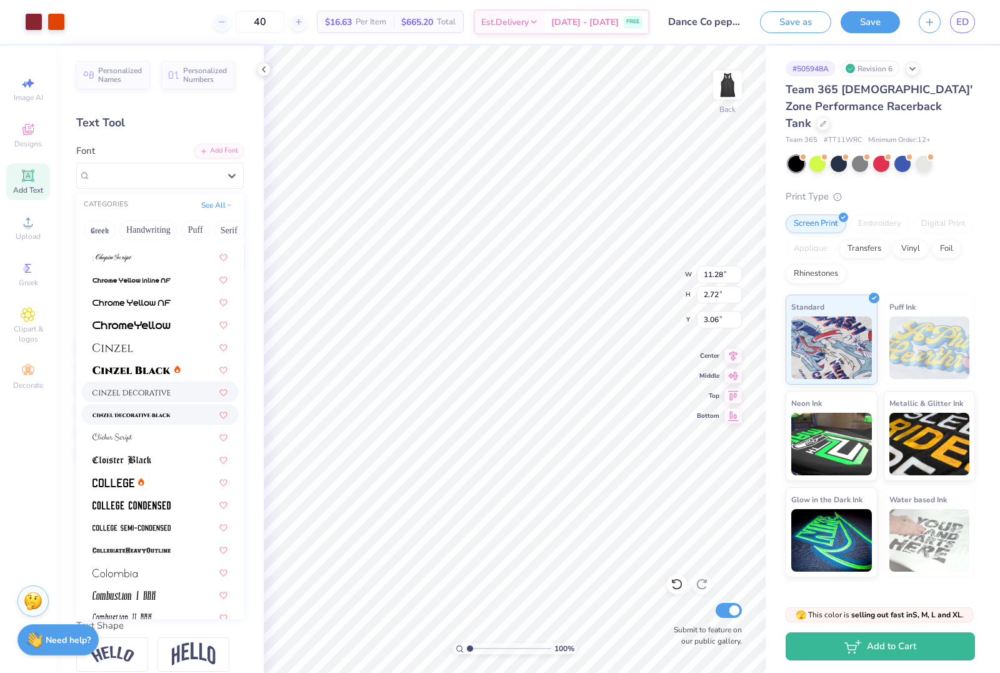
scroll to position [1419, 0]
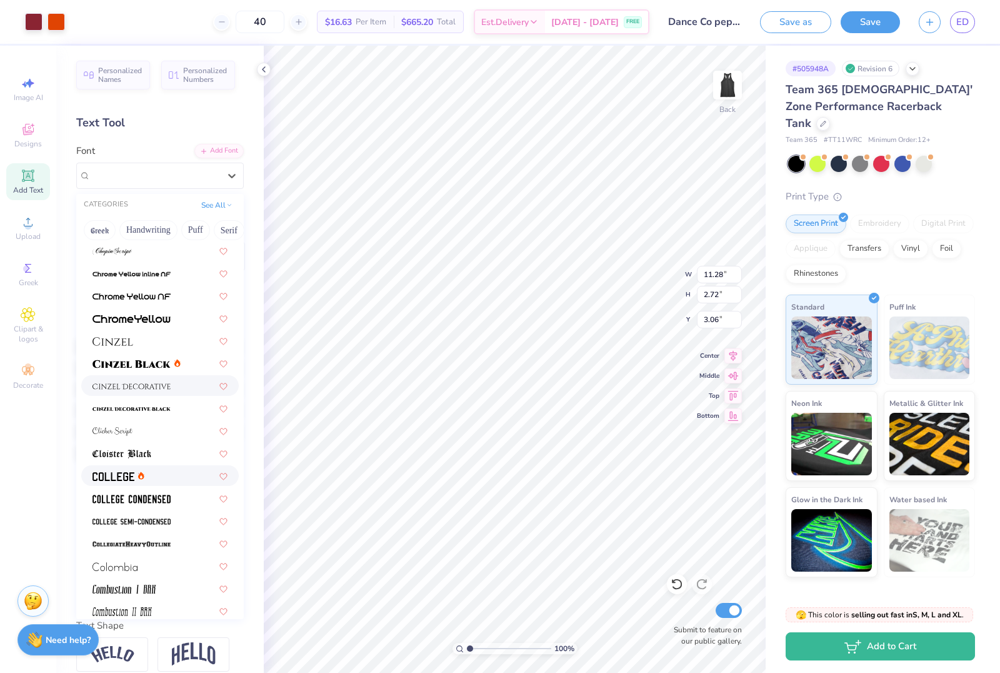
click at [172, 471] on div at bounding box center [160, 475] width 135 height 13
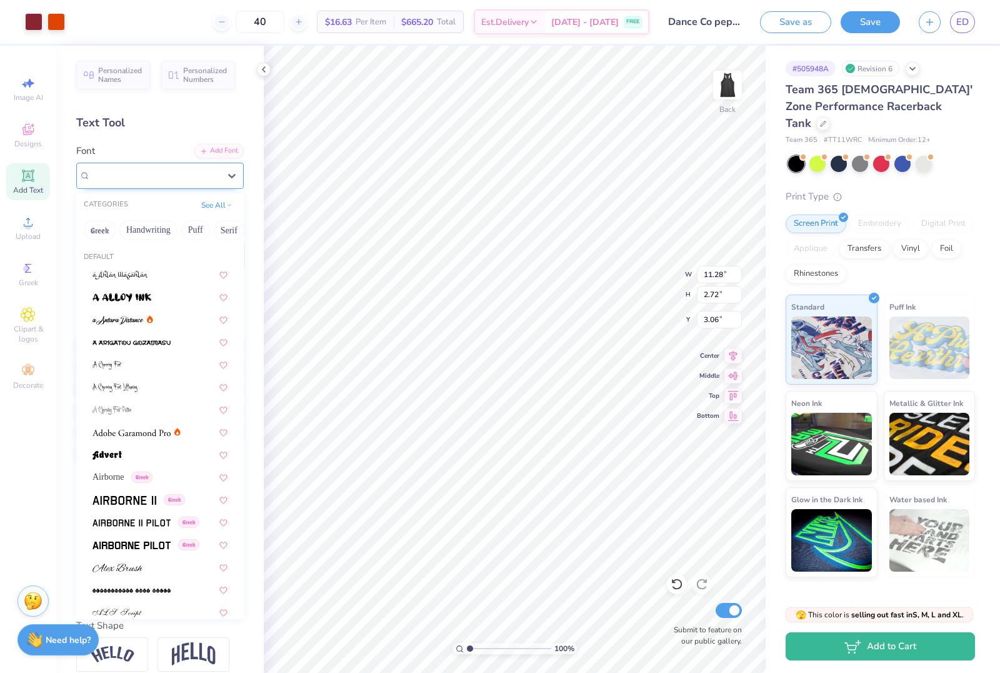
click at [199, 177] on div "College" at bounding box center [154, 175] width 131 height 19
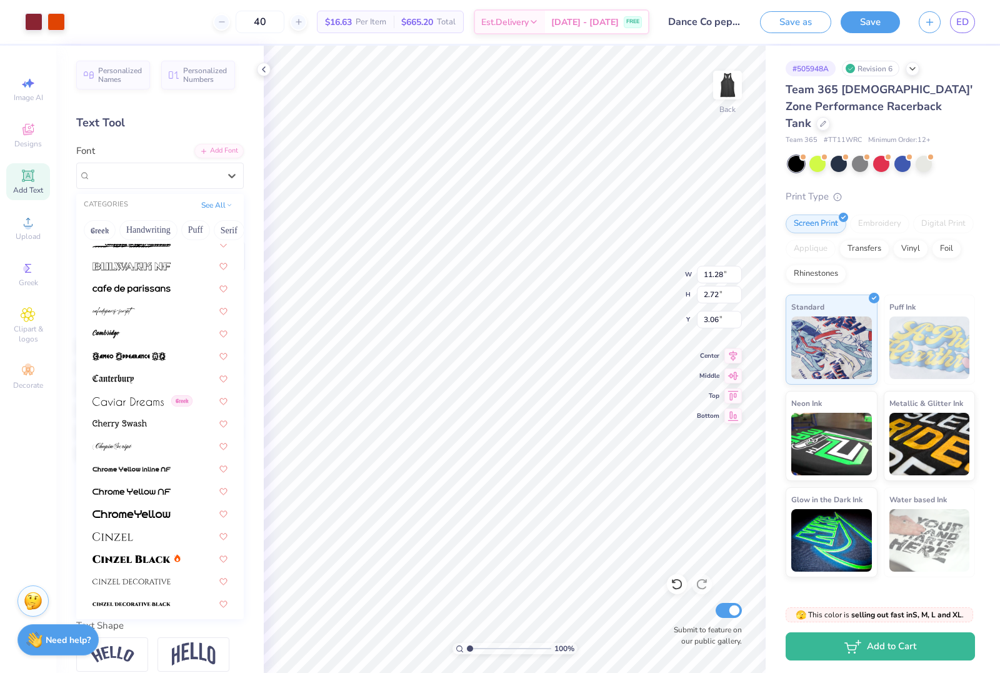
scroll to position [1226, 0]
click at [143, 400] on img at bounding box center [128, 399] width 71 height 9
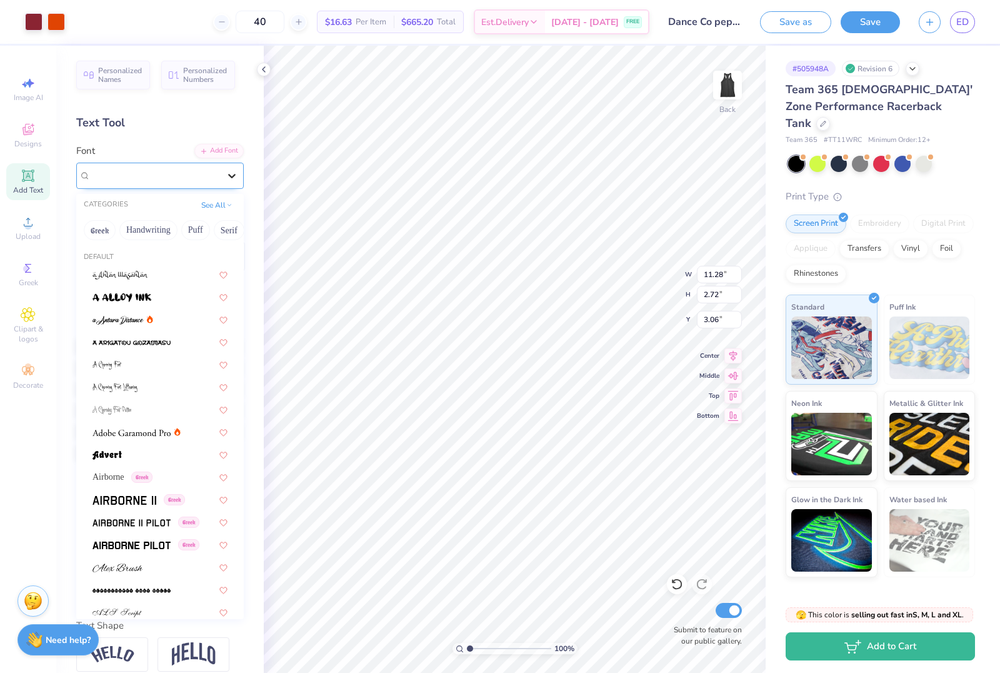
click at [233, 179] on icon at bounding box center [232, 175] width 13 height 13
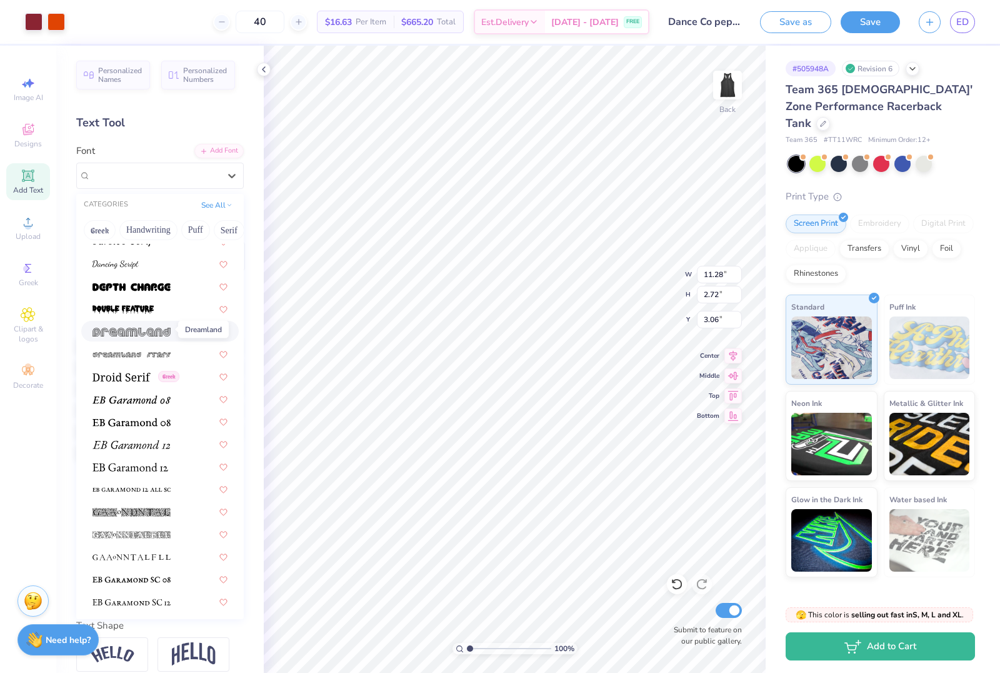
scroll to position [2127, 0]
click at [130, 379] on span at bounding box center [122, 375] width 58 height 13
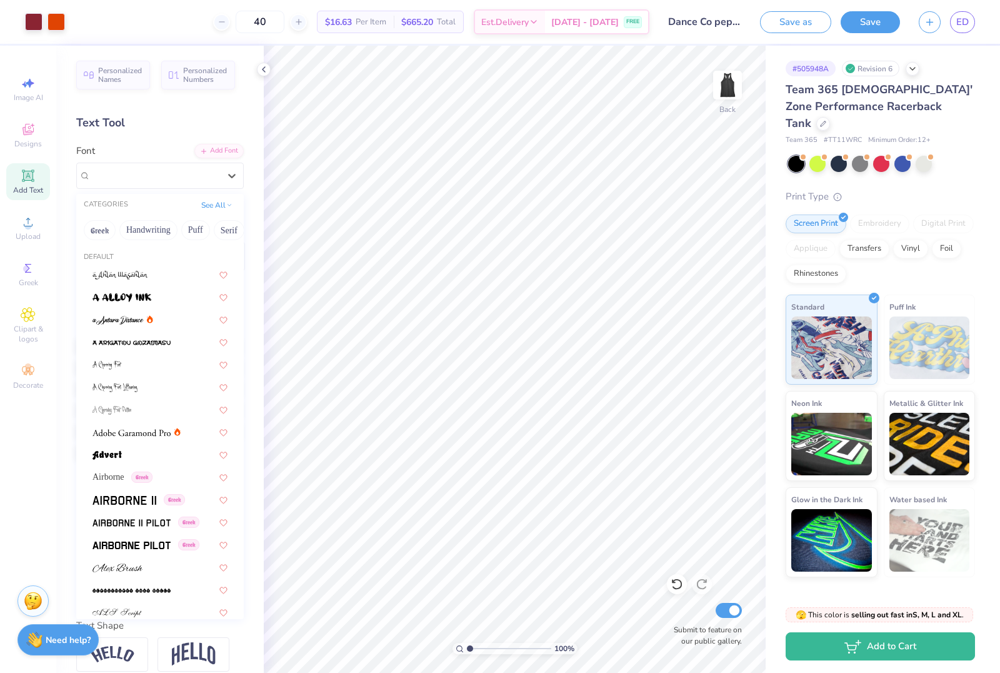
drag, startPoint x: 208, startPoint y: 181, endPoint x: 225, endPoint y: 305, distance: 125.0
click at [208, 181] on div "Droid Serif Greek" at bounding box center [154, 175] width 131 height 19
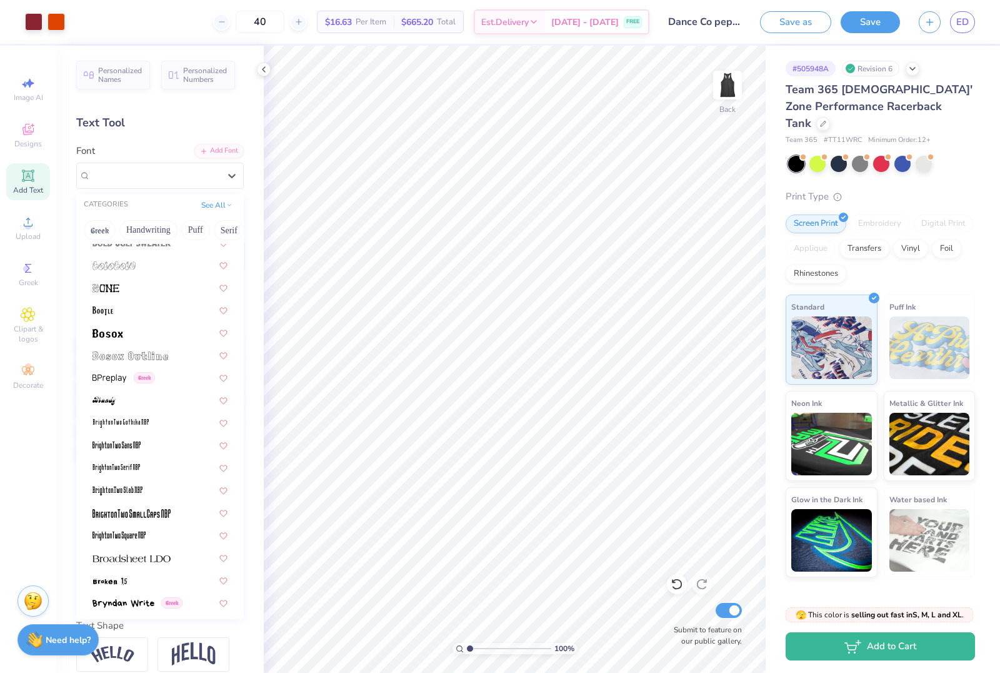
scroll to position [680, 0]
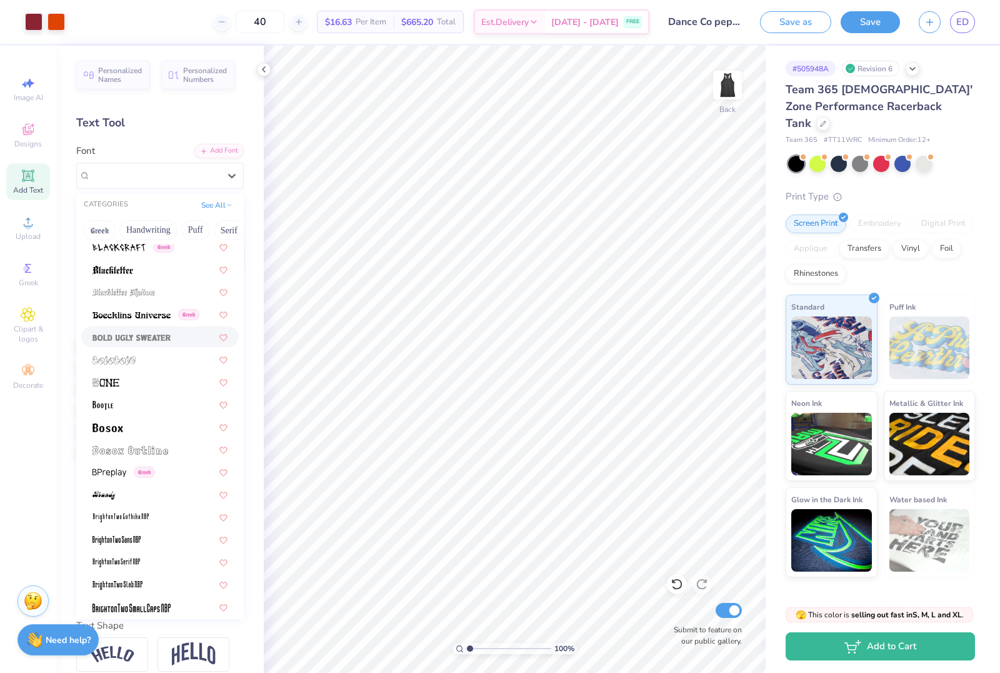
click at [167, 338] on img at bounding box center [132, 337] width 78 height 9
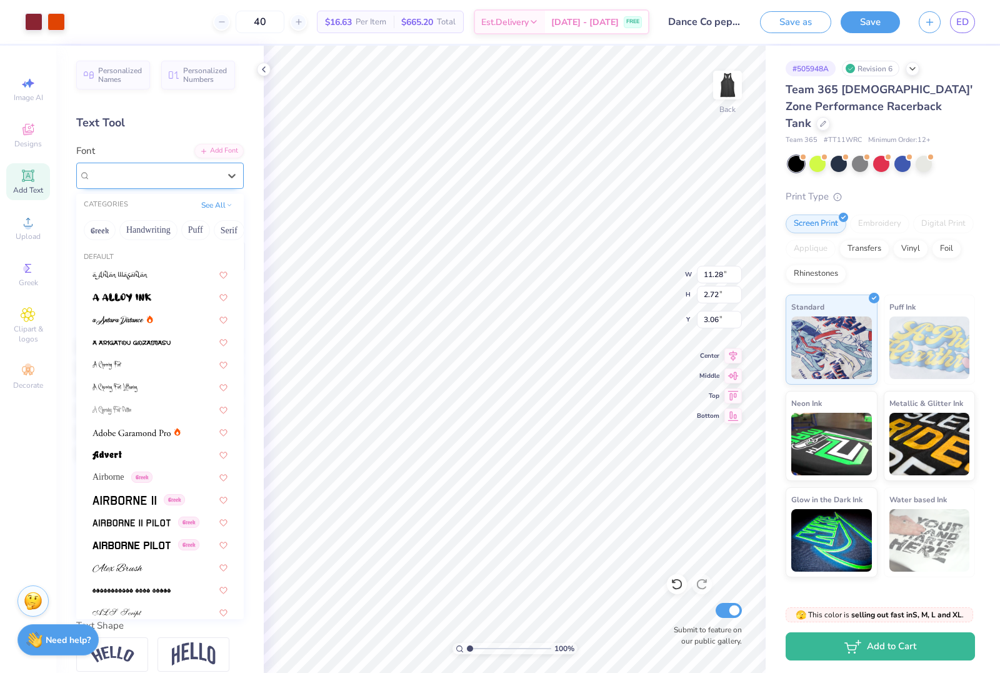
click at [218, 173] on div "Bold Ugly Sweater" at bounding box center [154, 175] width 131 height 19
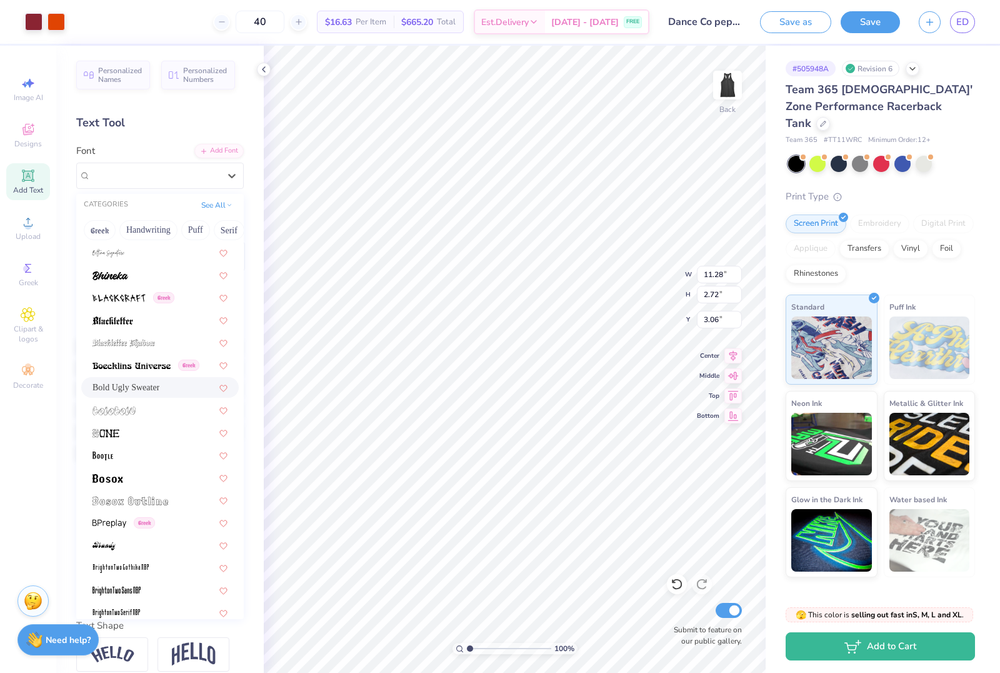
scroll to position [605, 0]
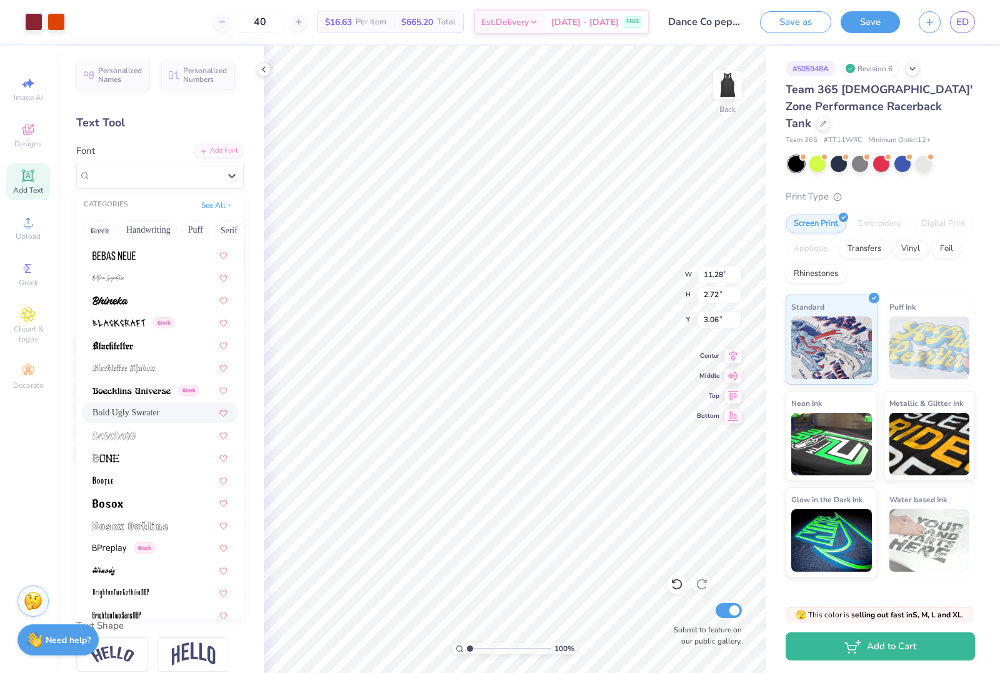
click at [159, 416] on span "Bold Ugly Sweater" at bounding box center [126, 412] width 67 height 13
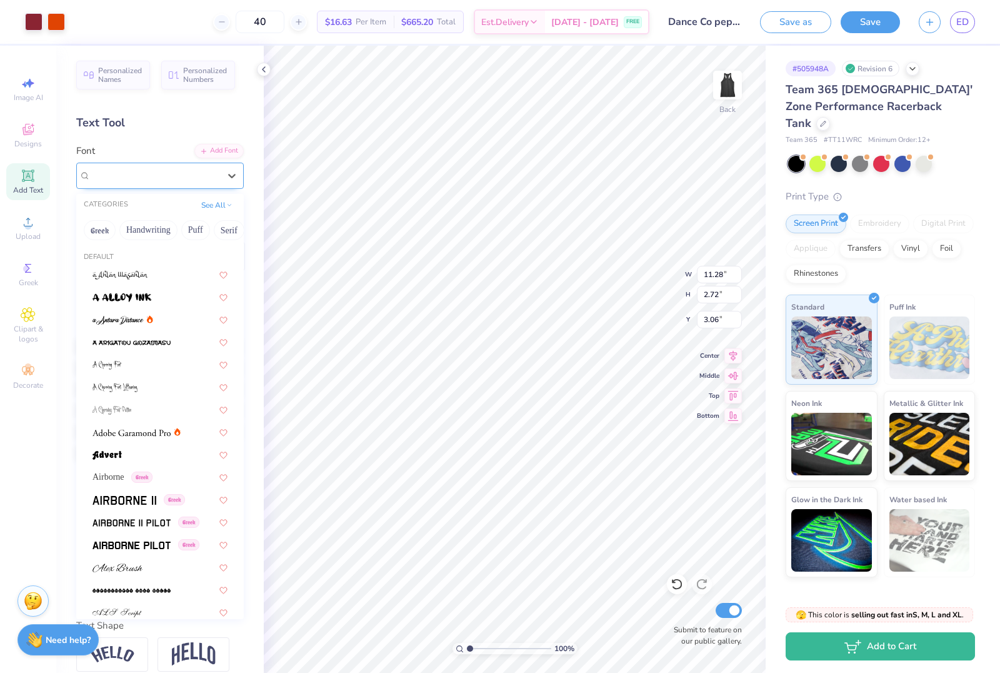
click at [186, 174] on div "Bold Ugly Sweater" at bounding box center [154, 175] width 131 height 19
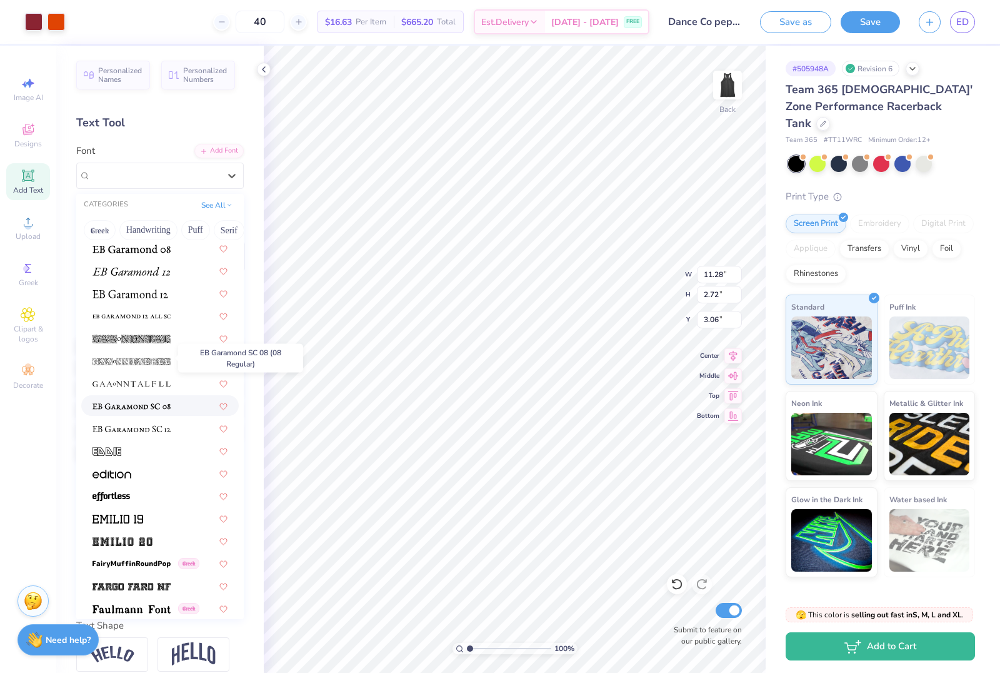
scroll to position [2299, 0]
click at [149, 298] on span at bounding box center [131, 294] width 76 height 13
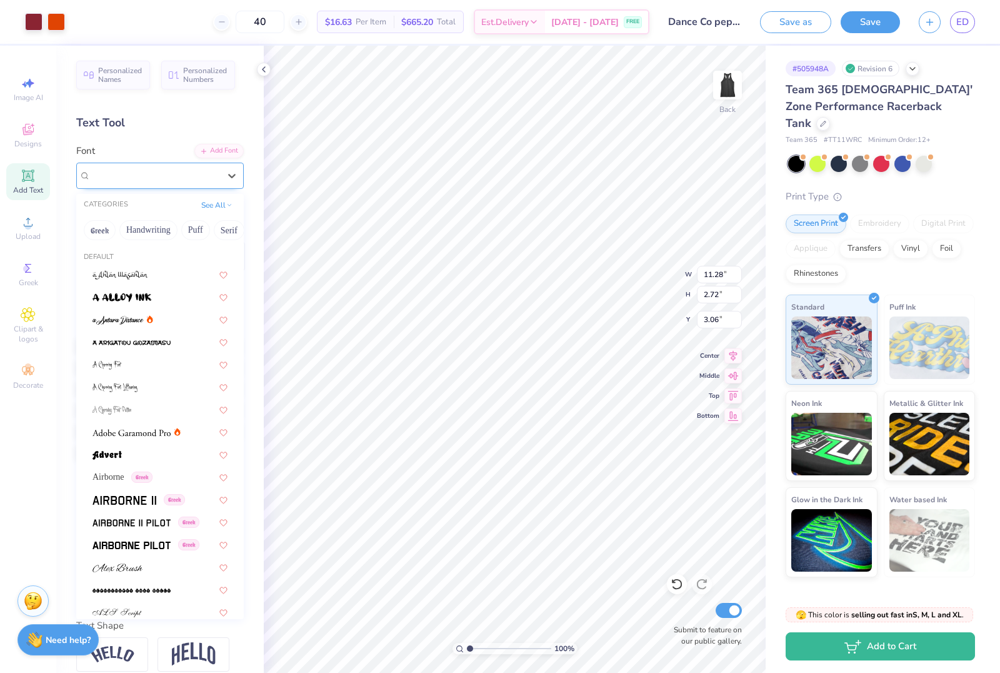
click at [203, 173] on div "EB Garamond 12 (12 Regular)" at bounding box center [154, 175] width 131 height 19
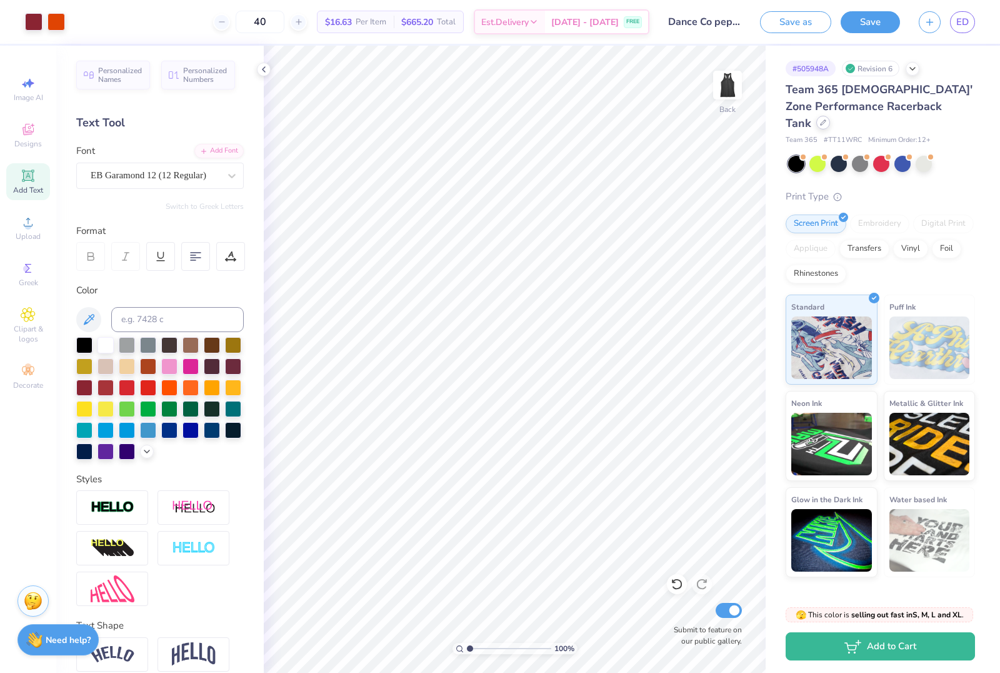
click at [827, 119] on icon at bounding box center [823, 122] width 6 height 6
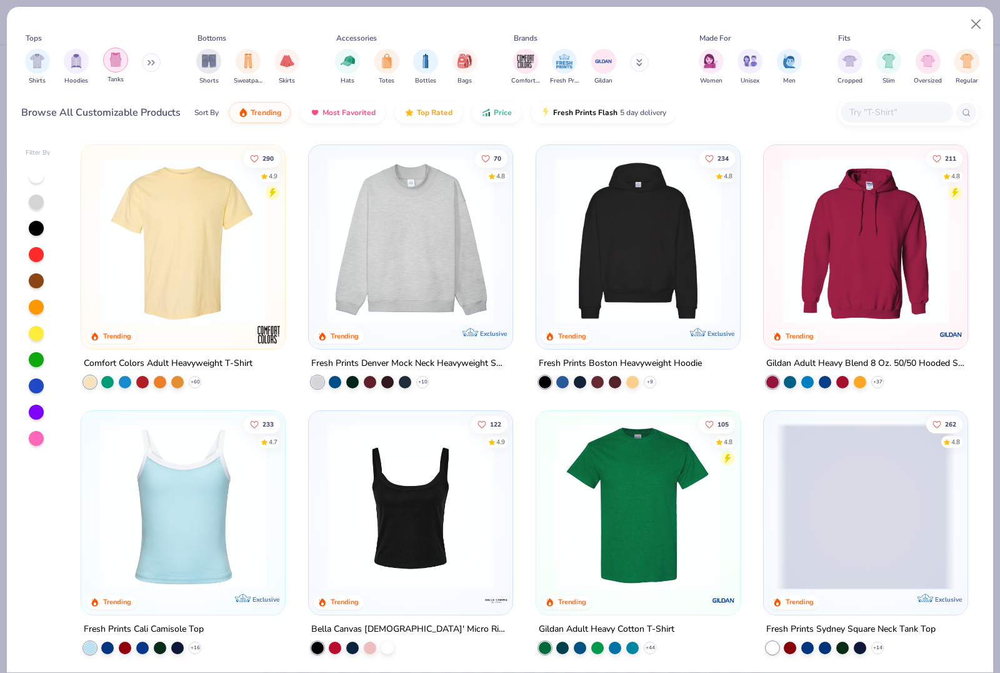
click at [113, 68] on div "filter for Tanks" at bounding box center [115, 60] width 25 height 25
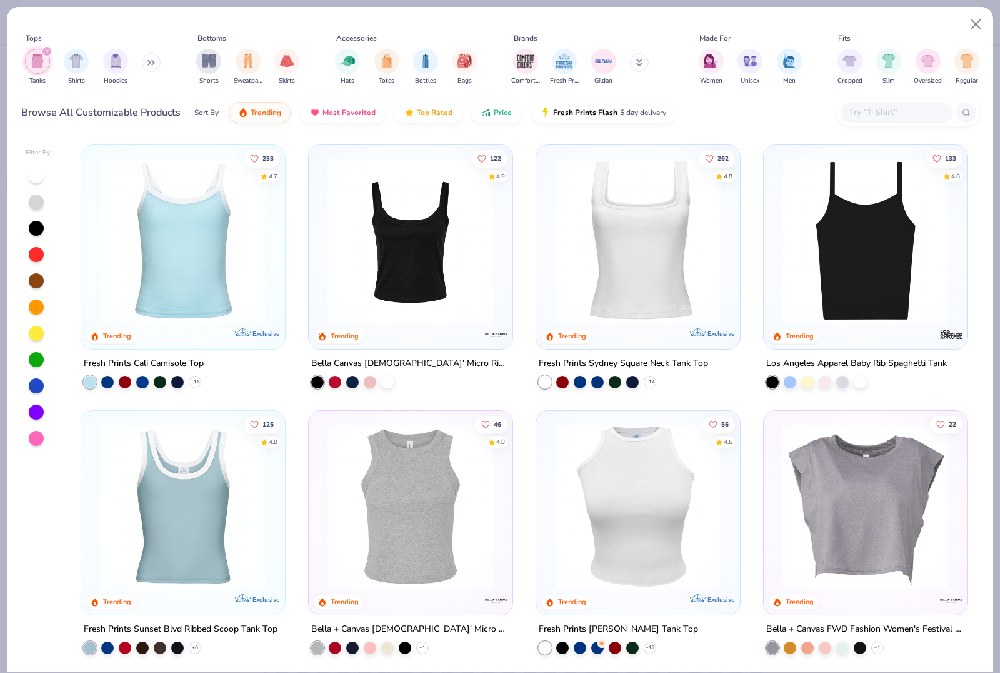
click at [892, 259] on img at bounding box center [866, 241] width 179 height 166
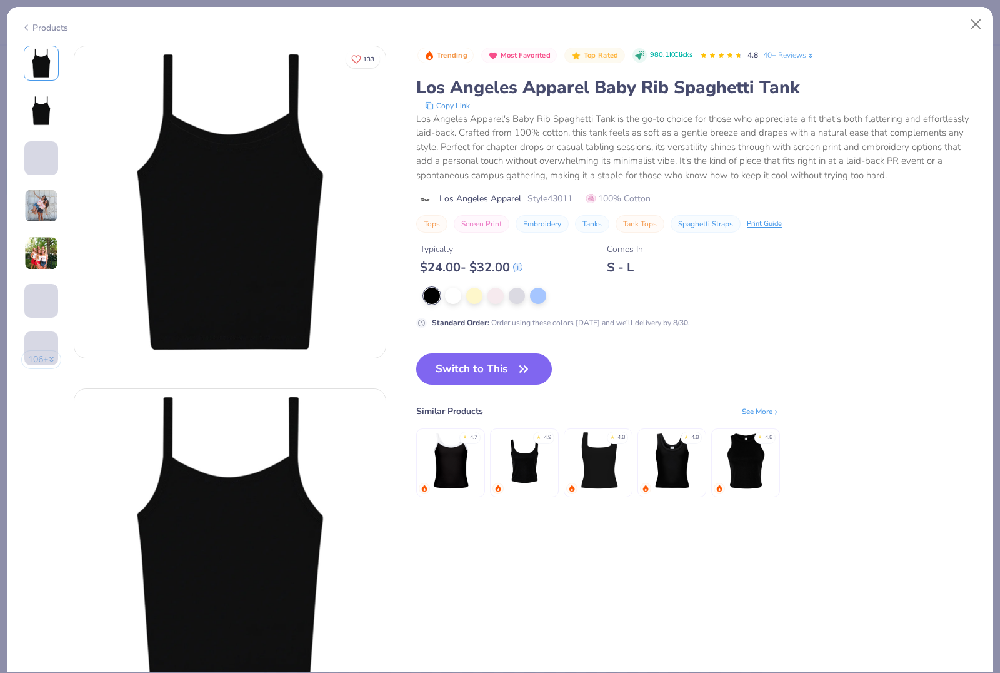
click at [965, 36] on div "Products" at bounding box center [500, 23] width 987 height 33
click at [977, 26] on button "Close" at bounding box center [977, 25] width 24 height 24
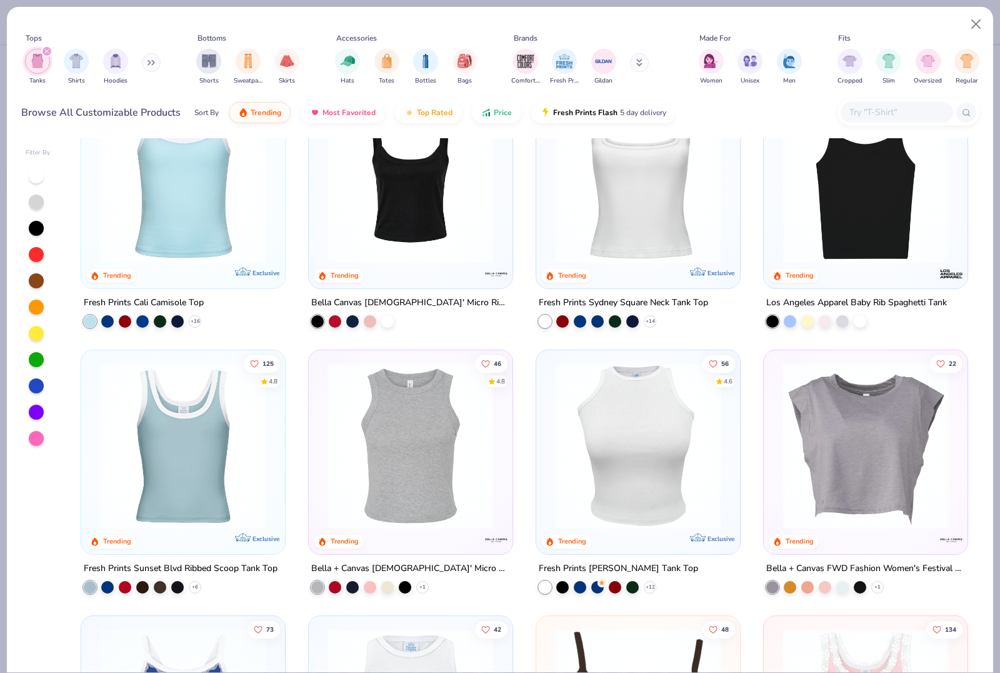
scroll to position [61, 0]
click at [494, 112] on span "Price" at bounding box center [503, 109] width 18 height 10
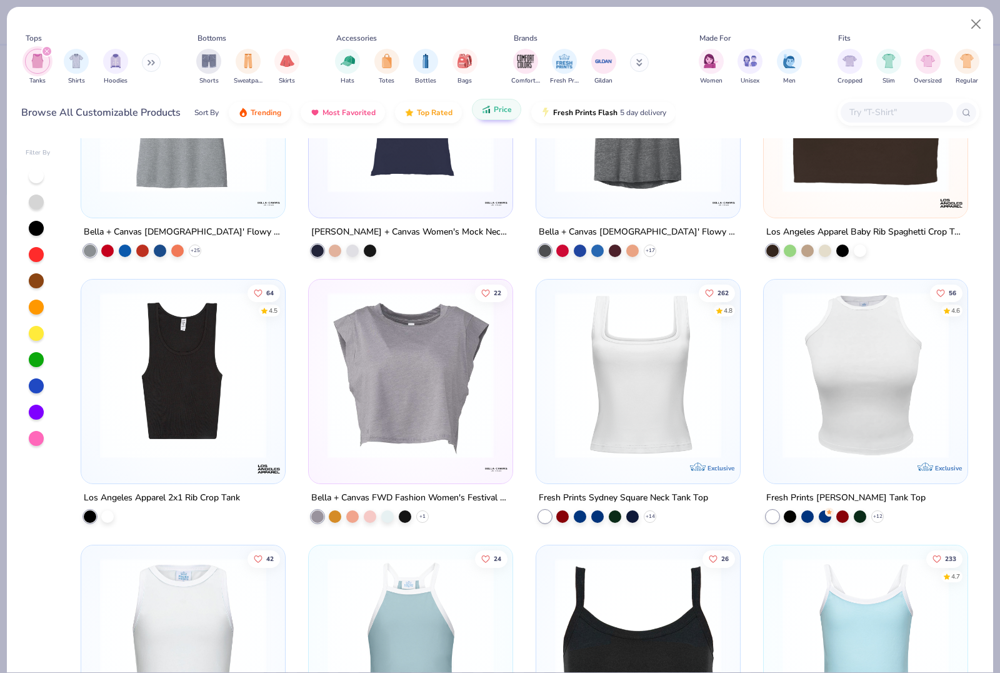
scroll to position [1197, 0]
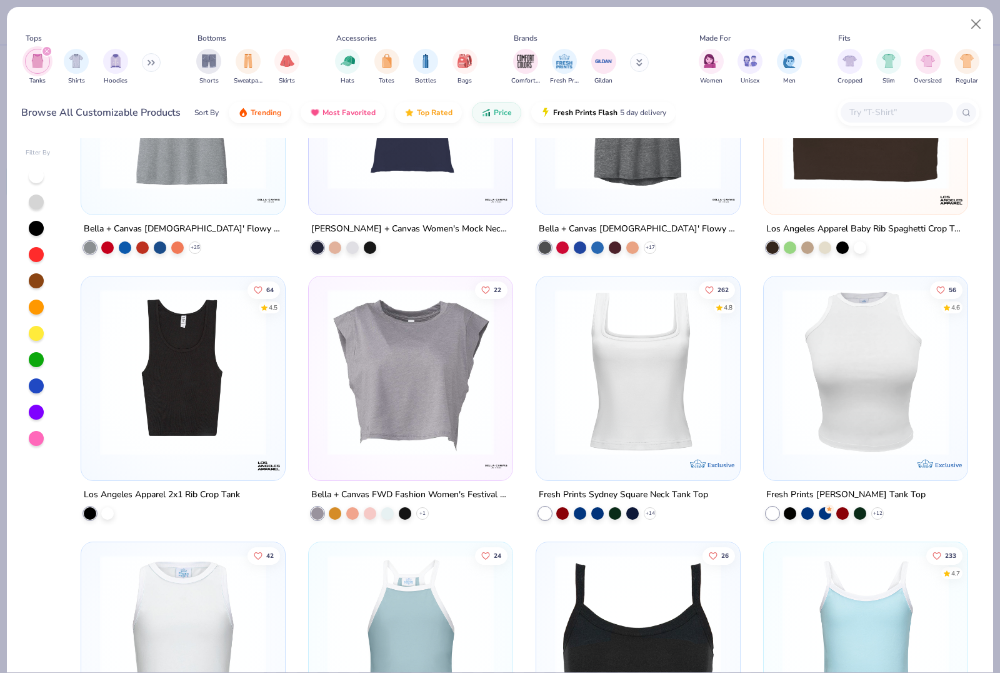
click at [651, 406] on img at bounding box center [638, 372] width 179 height 166
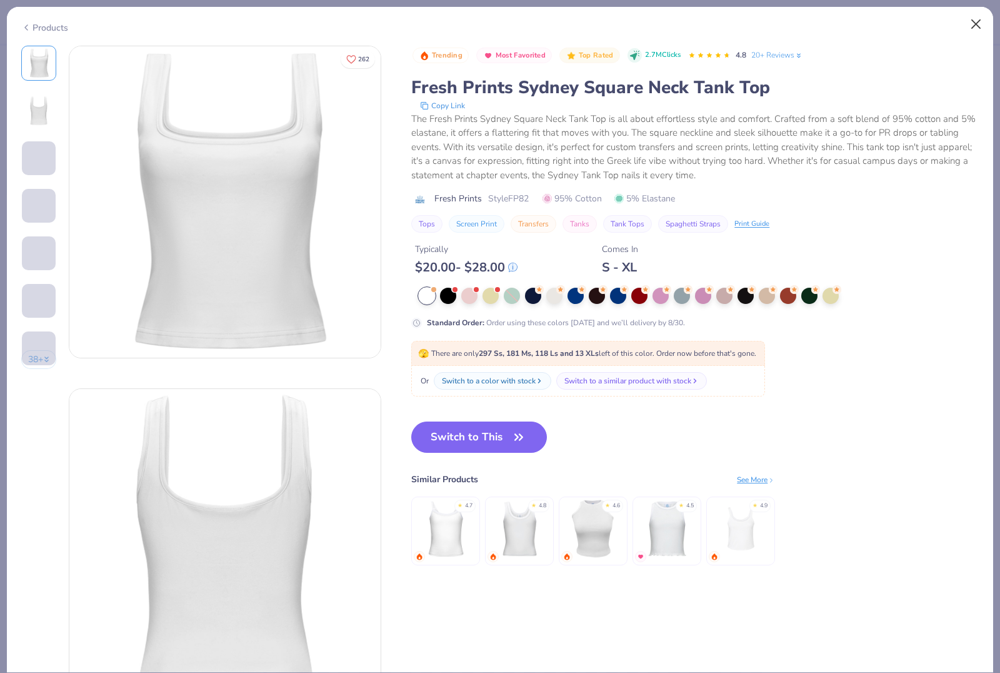
click at [974, 29] on button "Close" at bounding box center [977, 25] width 24 height 24
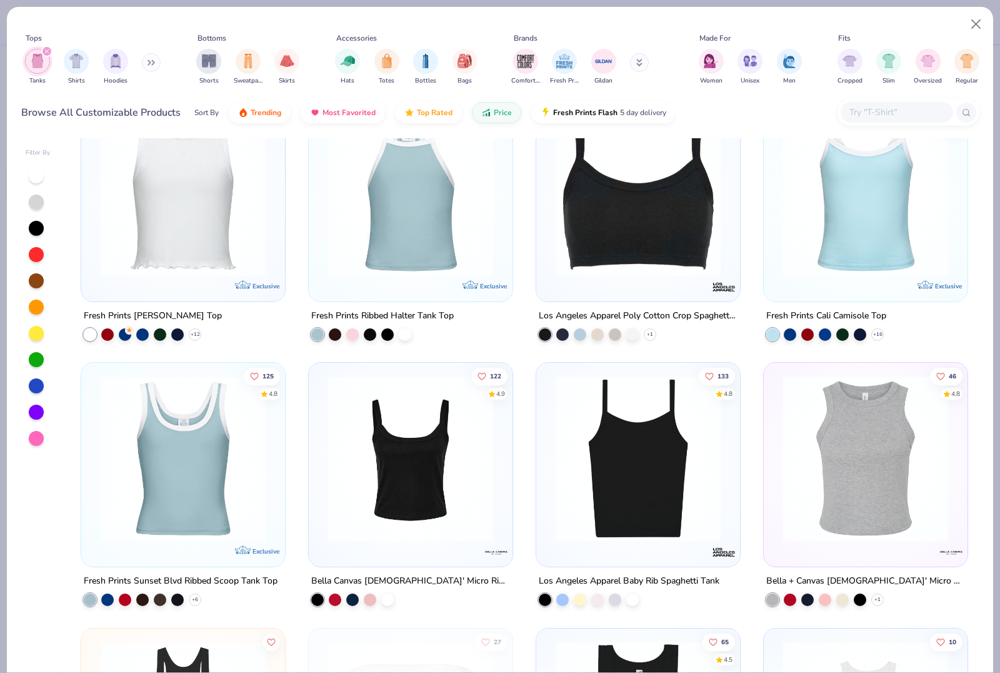
scroll to position [1643, 0]
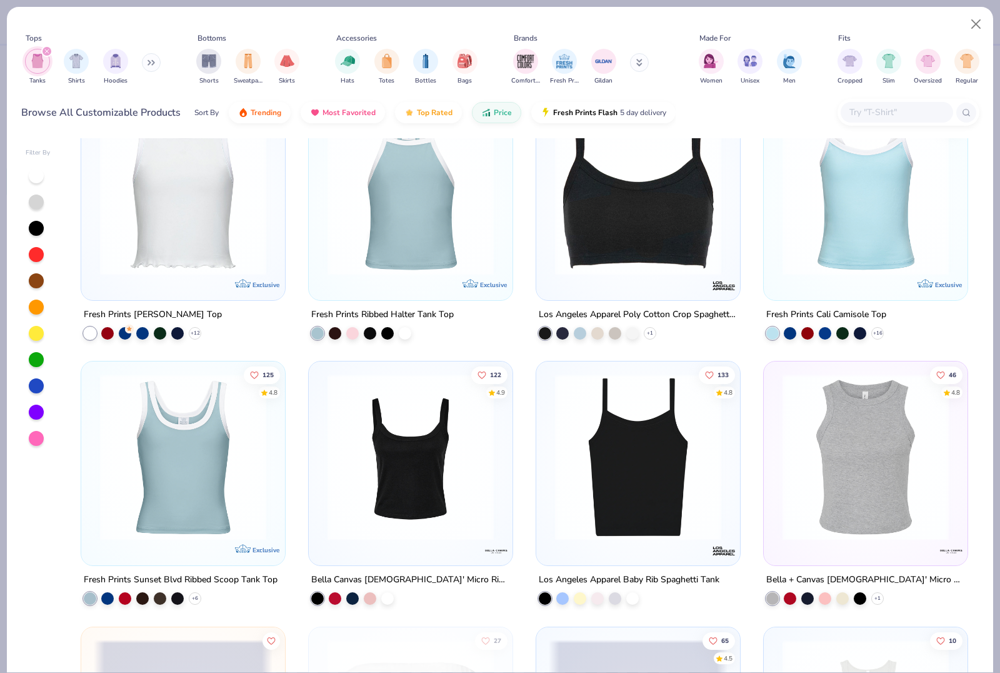
click at [405, 474] on img at bounding box center [410, 457] width 179 height 166
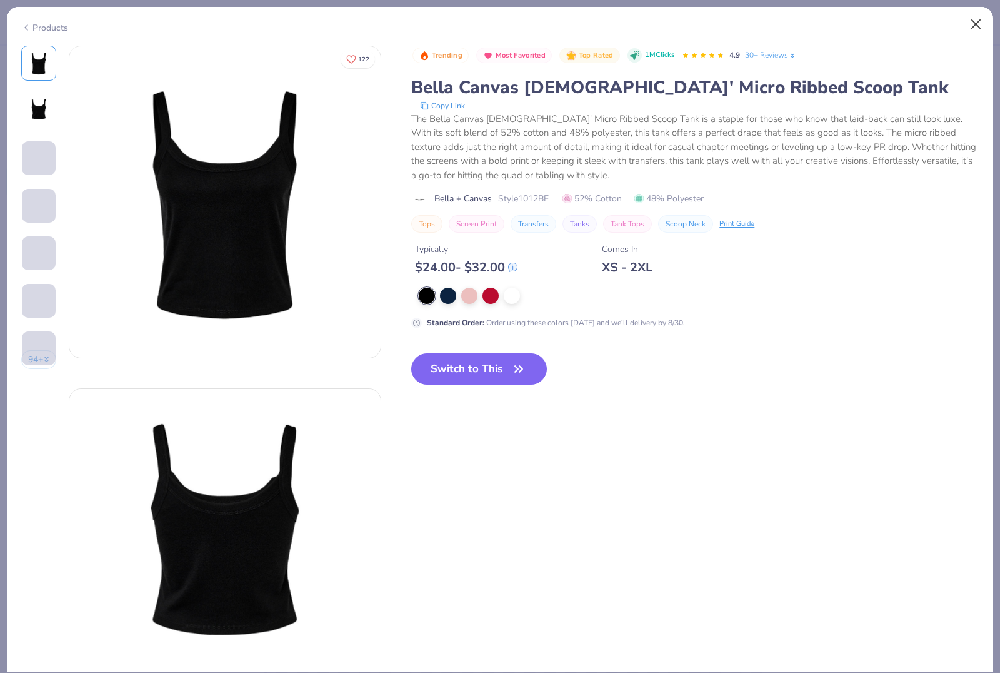
click at [972, 33] on button "Close" at bounding box center [977, 25] width 24 height 24
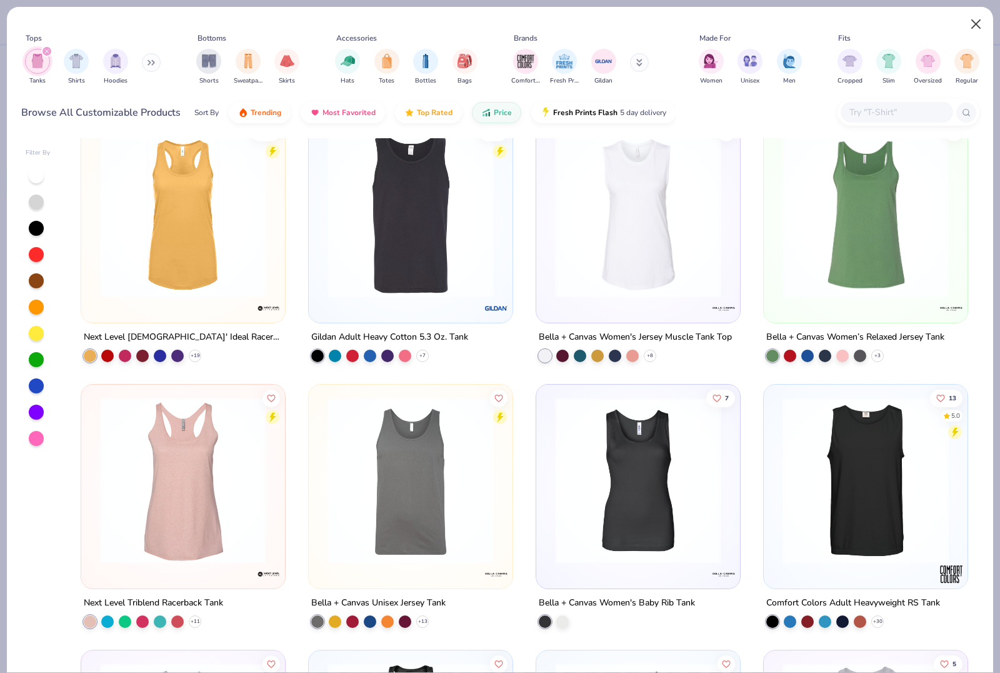
scroll to position [266, 0]
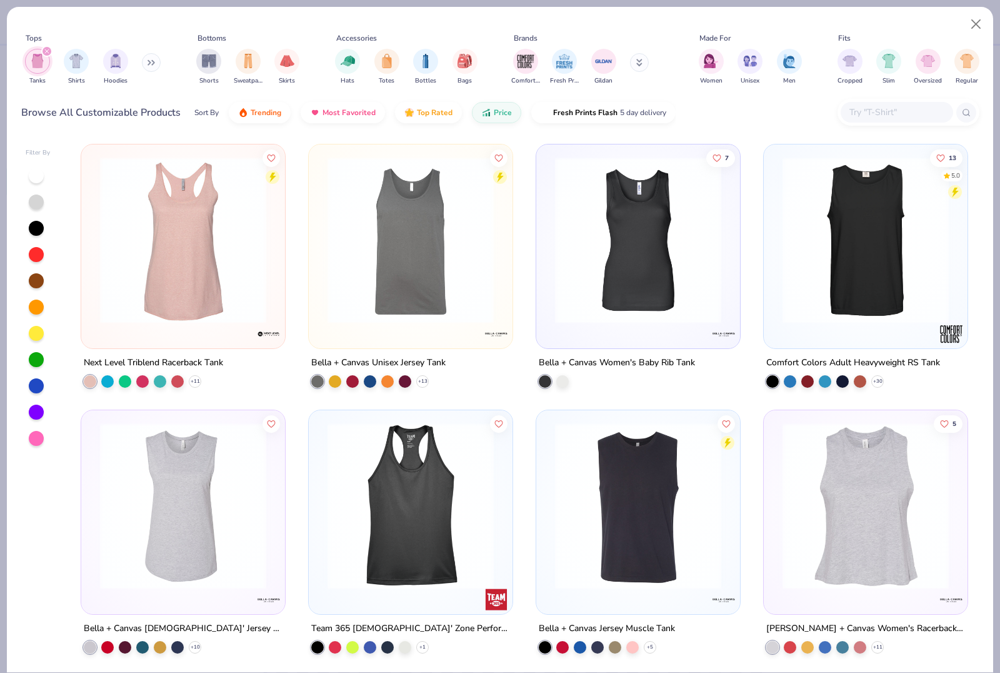
click at [393, 504] on img at bounding box center [410, 505] width 179 height 166
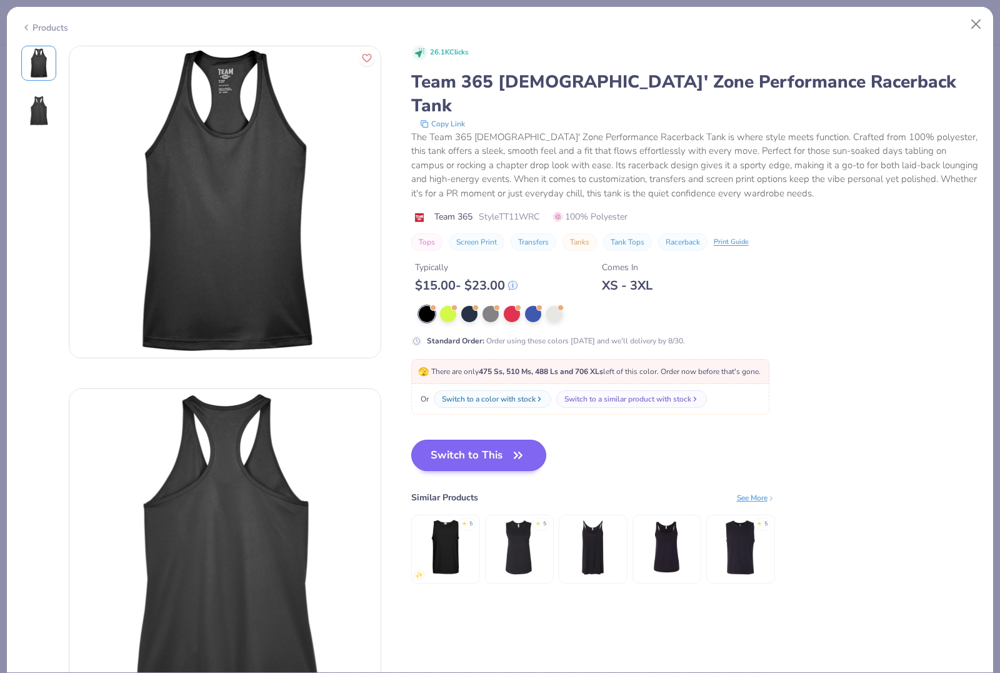
click at [493, 440] on button "Switch to This" at bounding box center [479, 455] width 136 height 31
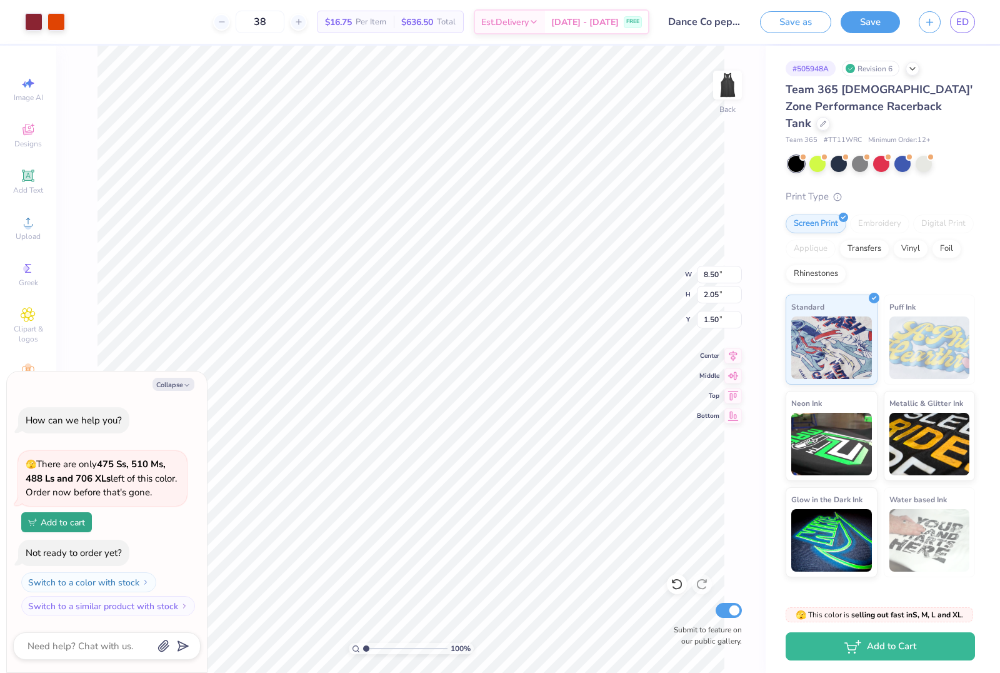
type textarea "x"
type input "4.33"
type textarea "x"
type input "10.51"
type input "2.53"
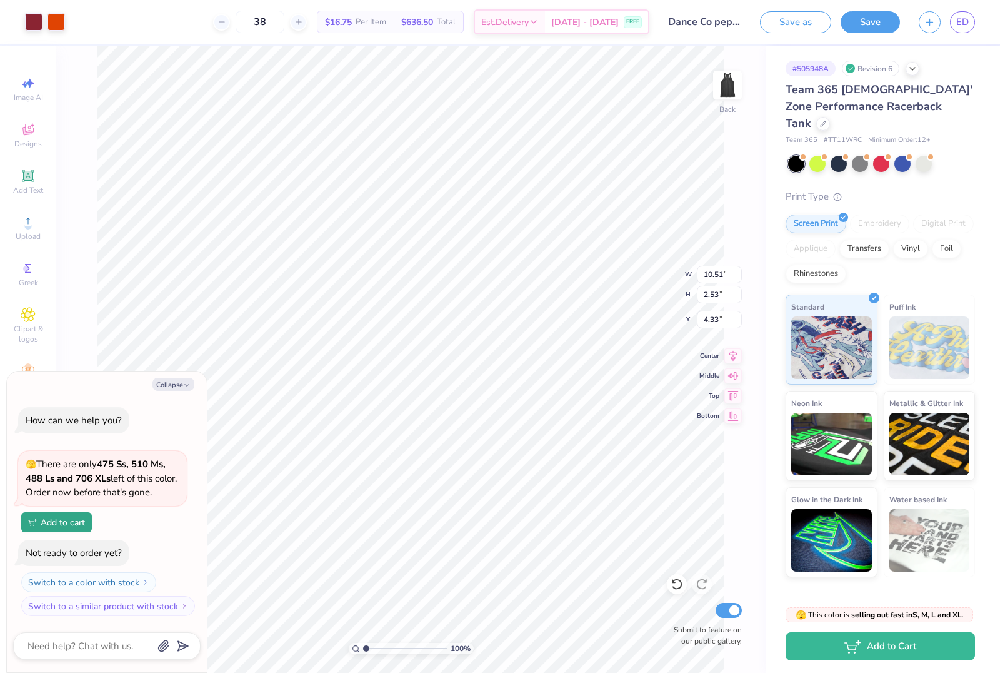
type textarea "x"
type input "3.80"
click at [943, 109] on div "Team 365 [DEMOGRAPHIC_DATA]' Zone Performance Racerback Tank" at bounding box center [880, 106] width 189 height 51
click at [925, 135] on span "Minimum Order: 12 +" at bounding box center [900, 140] width 63 height 11
click at [934, 103] on span "Team 365 [DEMOGRAPHIC_DATA]' Zone Performance Racerback Tank" at bounding box center [879, 106] width 187 height 49
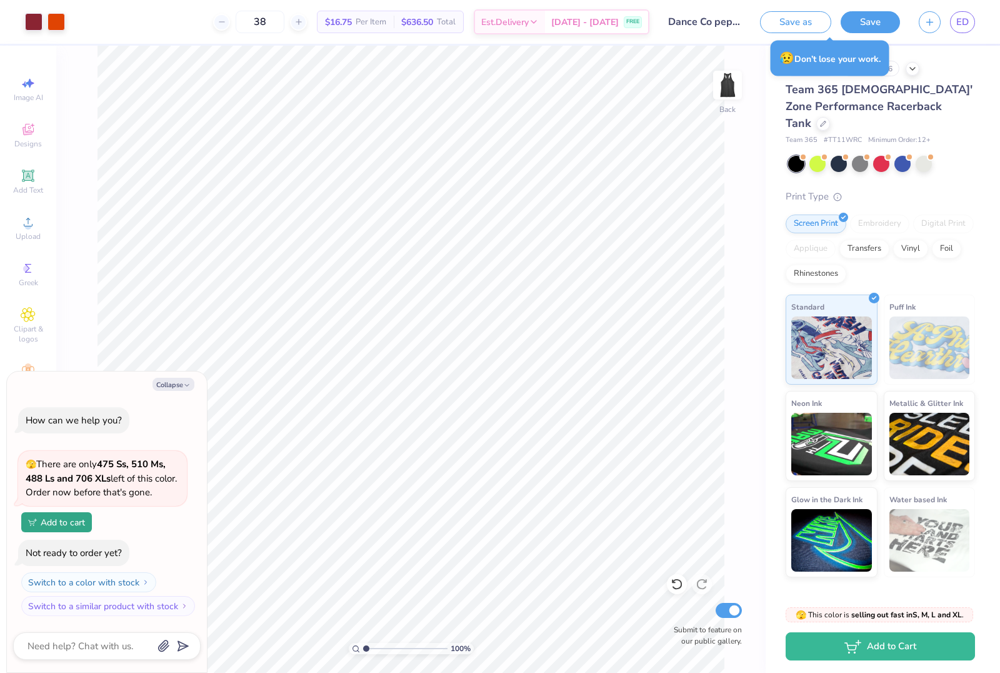
click at [937, 107] on span "Team 365 [DEMOGRAPHIC_DATA]' Zone Performance Racerback Tank" at bounding box center [879, 106] width 187 height 49
click at [942, 108] on div "Team 365 [DEMOGRAPHIC_DATA]' Zone Performance Racerback Tank" at bounding box center [880, 106] width 189 height 51
click at [830, 116] on div at bounding box center [824, 123] width 14 height 14
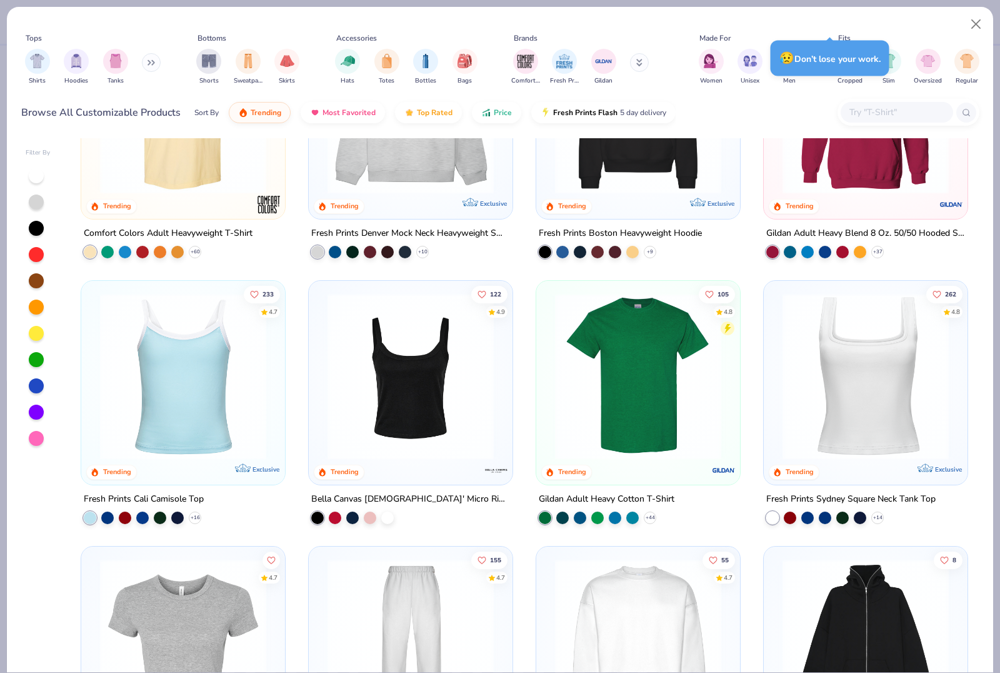
scroll to position [129, 0]
click at [431, 413] on img at bounding box center [410, 377] width 179 height 166
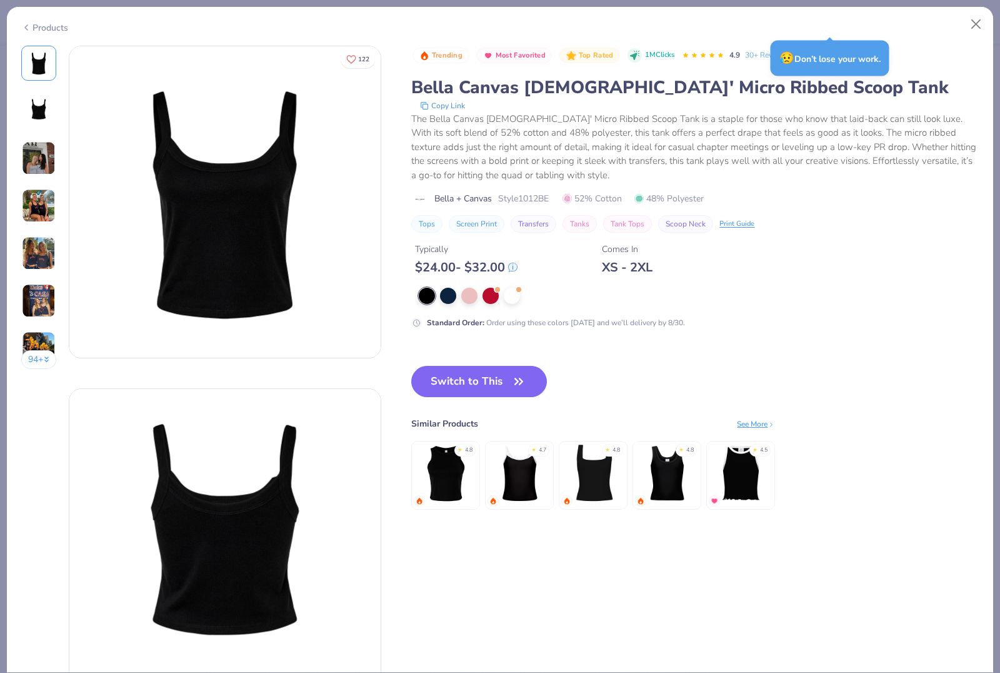
click at [466, 487] on img at bounding box center [445, 472] width 59 height 59
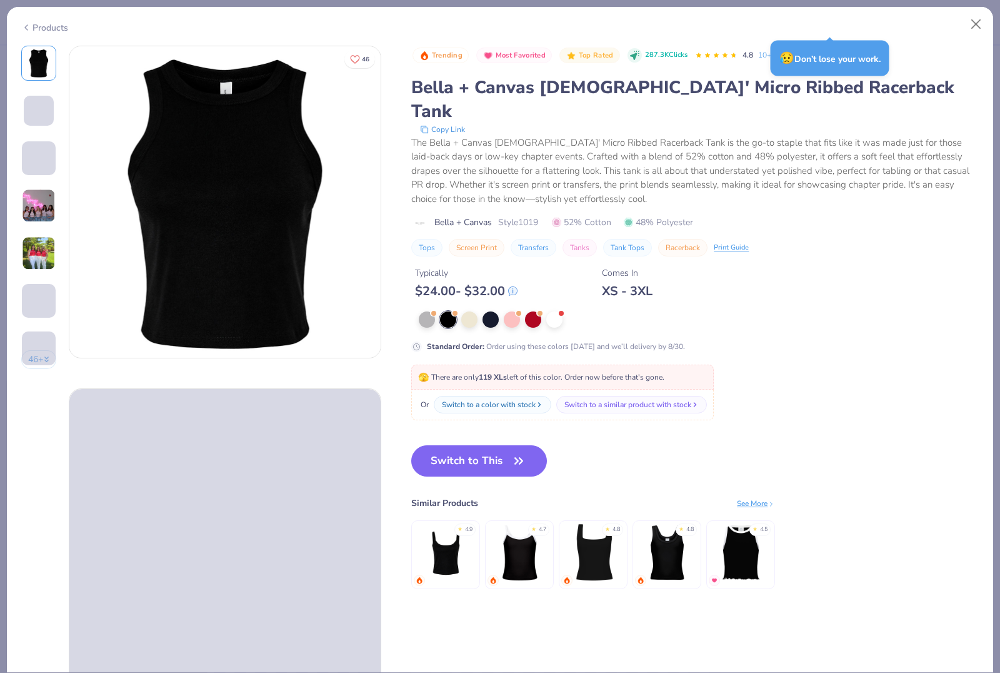
click at [591, 523] on img at bounding box center [593, 552] width 59 height 59
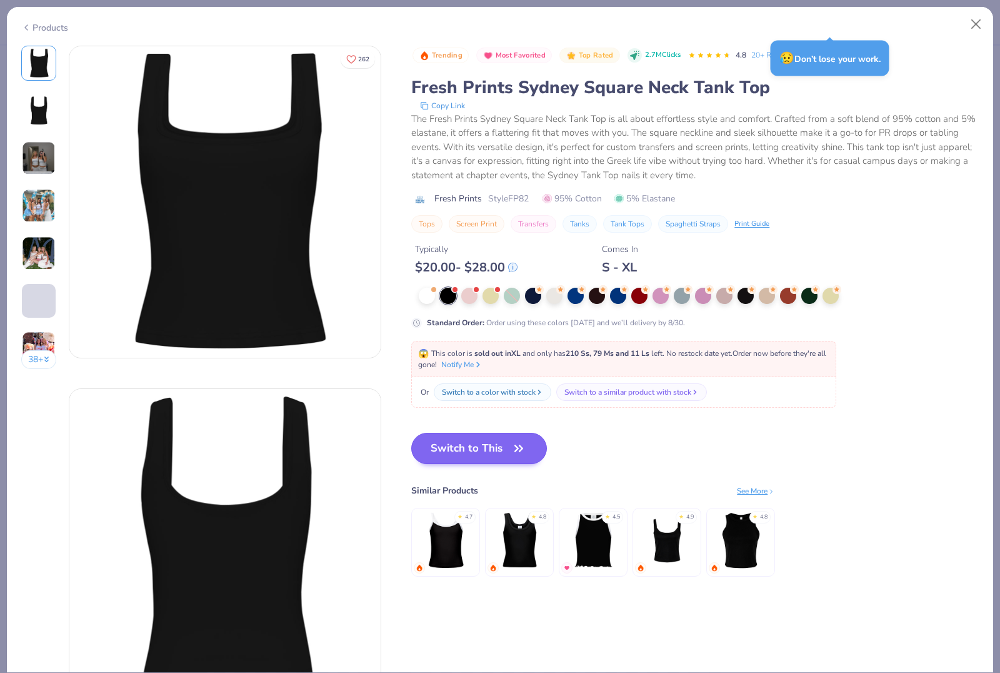
click at [461, 440] on button "Switch to This" at bounding box center [479, 448] width 136 height 31
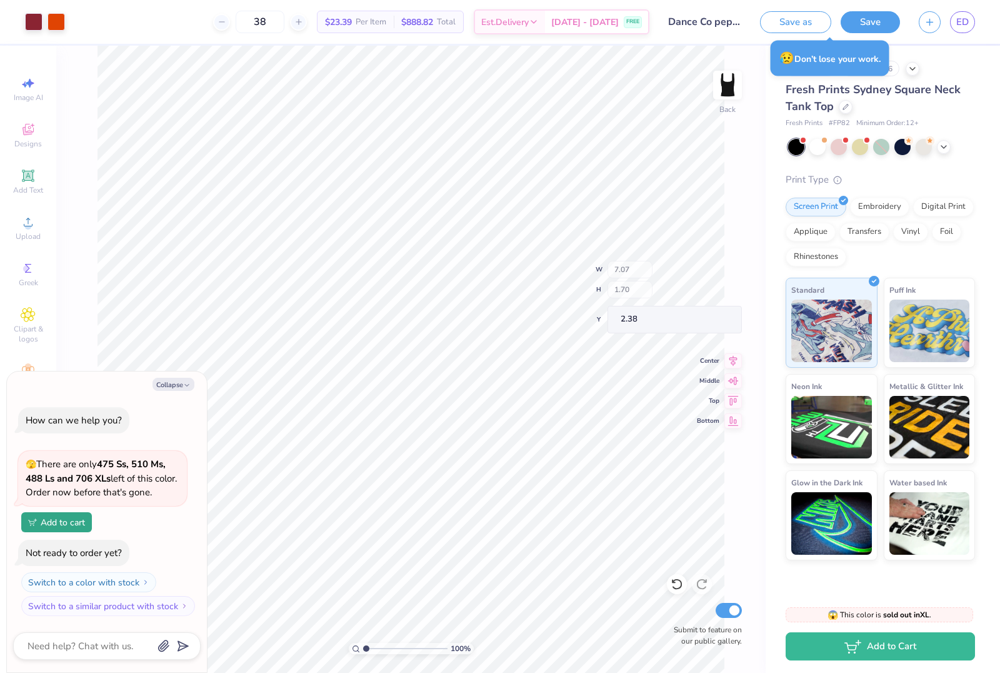
type textarea "x"
